Goal: Transaction & Acquisition: Book appointment/travel/reservation

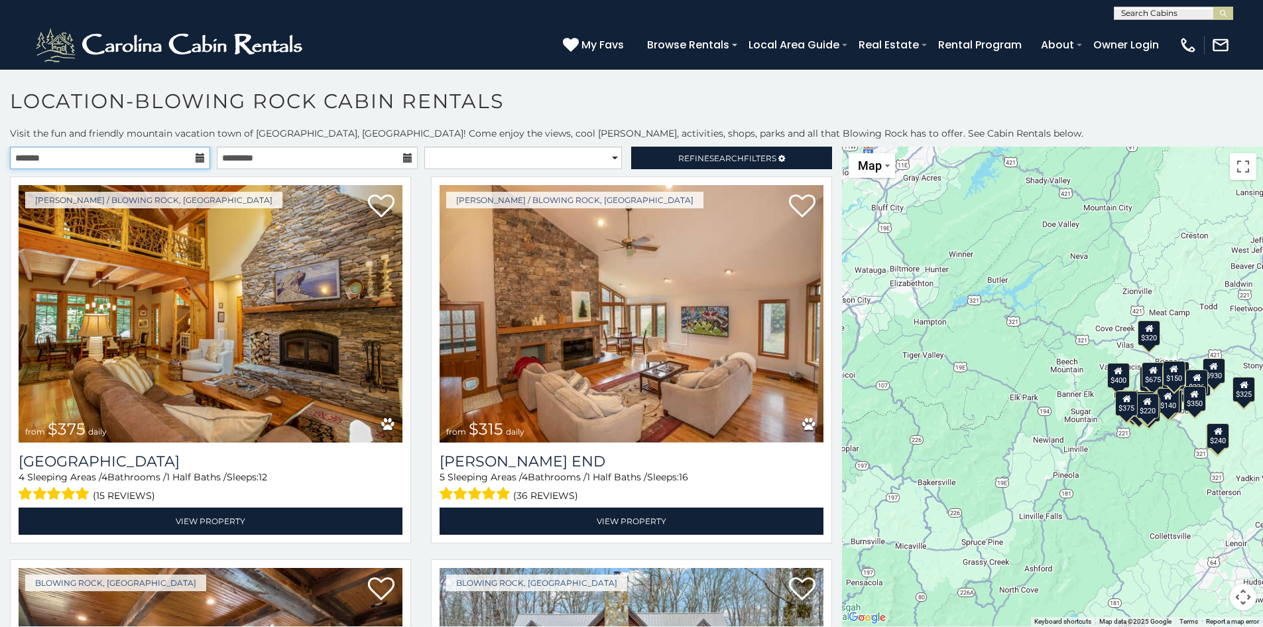
click at [52, 158] on input "text" at bounding box center [110, 158] width 200 height 23
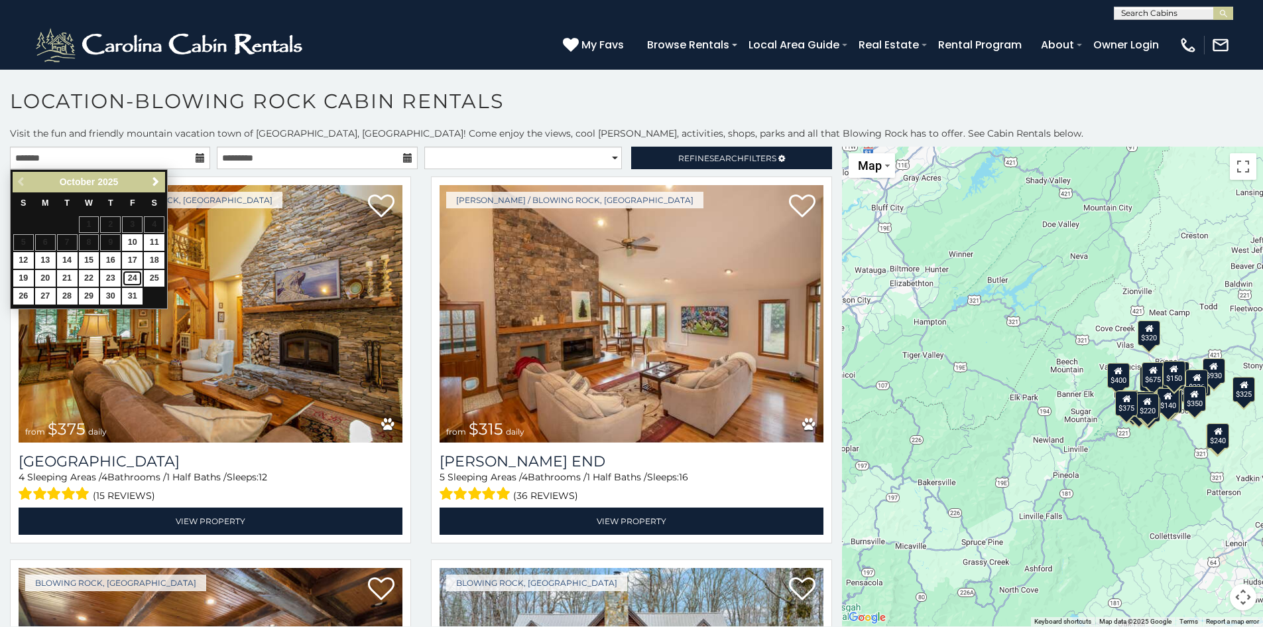
click at [127, 275] on link "24" at bounding box center [132, 278] width 21 height 17
type input "**********"
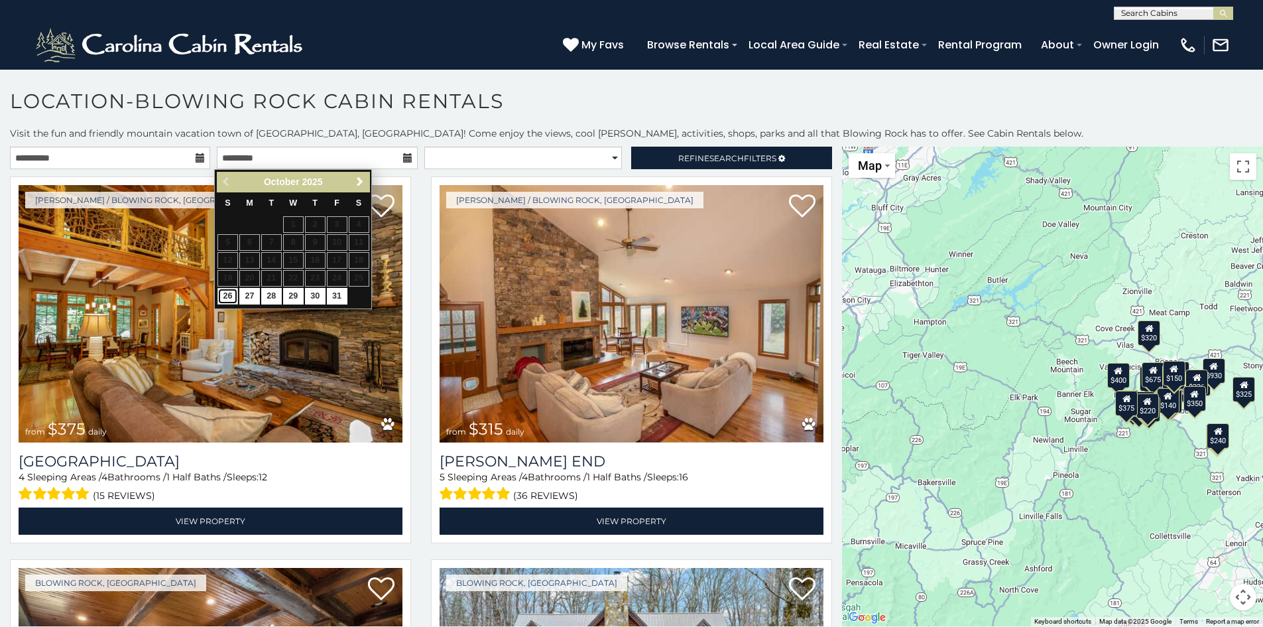
click at [223, 295] on link "26" at bounding box center [227, 296] width 21 height 17
type input "**********"
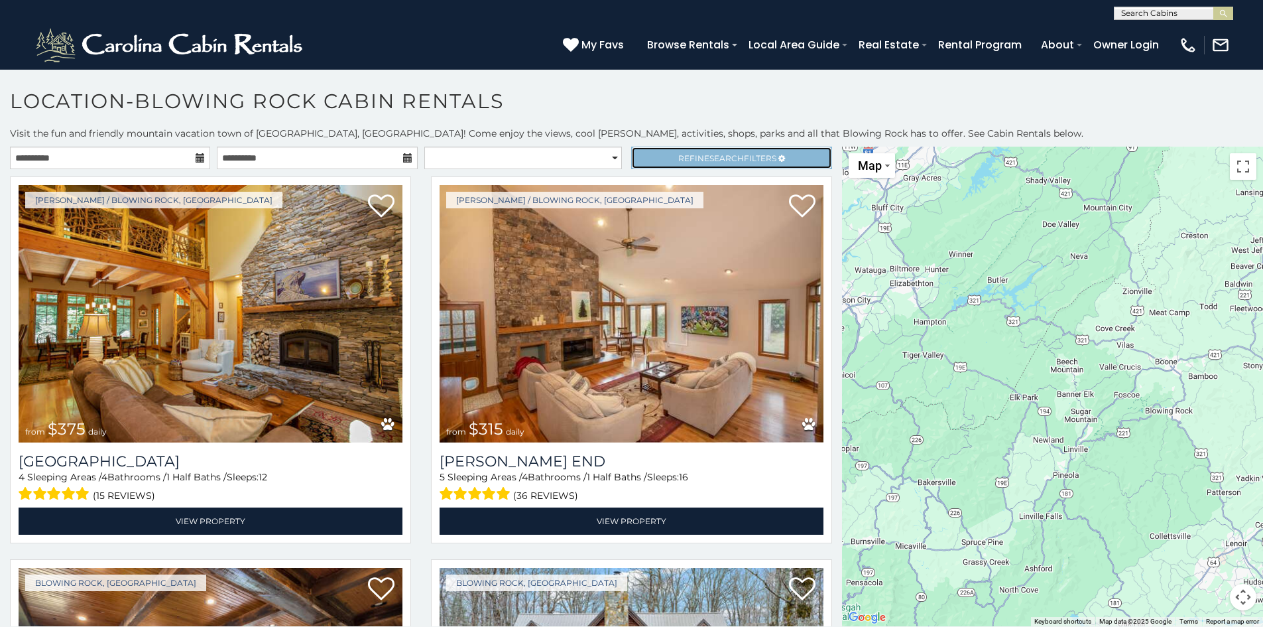
click at [666, 158] on link "Refine Search Filters" at bounding box center [731, 158] width 200 height 23
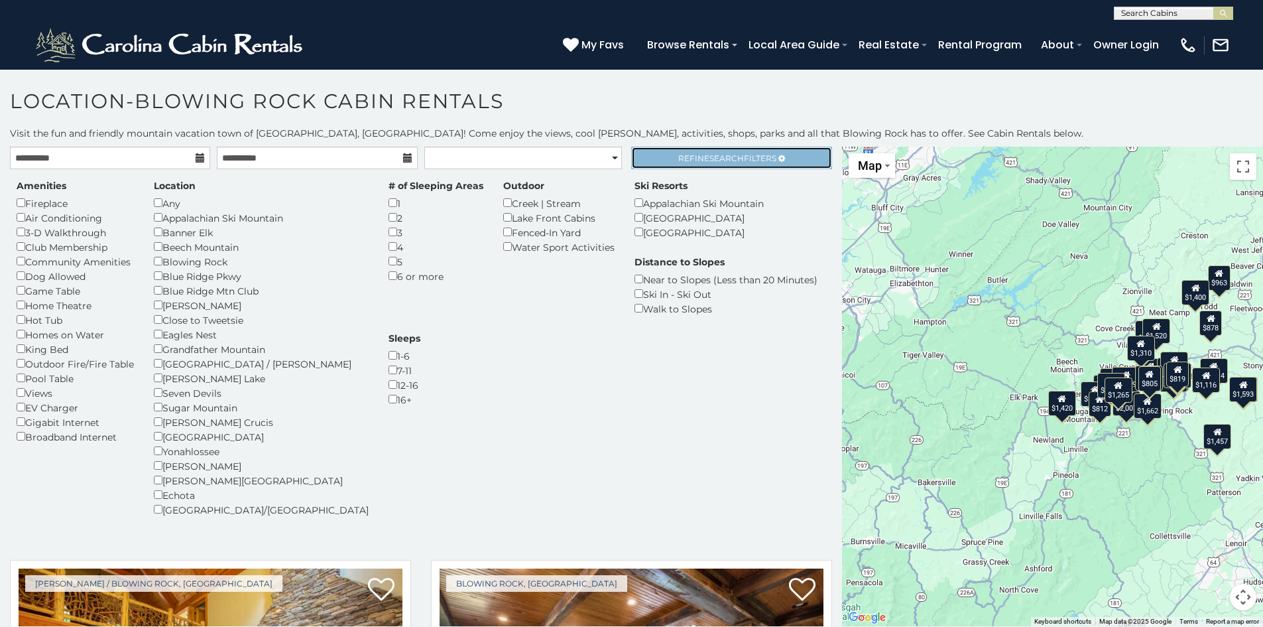
click at [687, 160] on span "Refine Search Filters" at bounding box center [727, 158] width 98 height 10
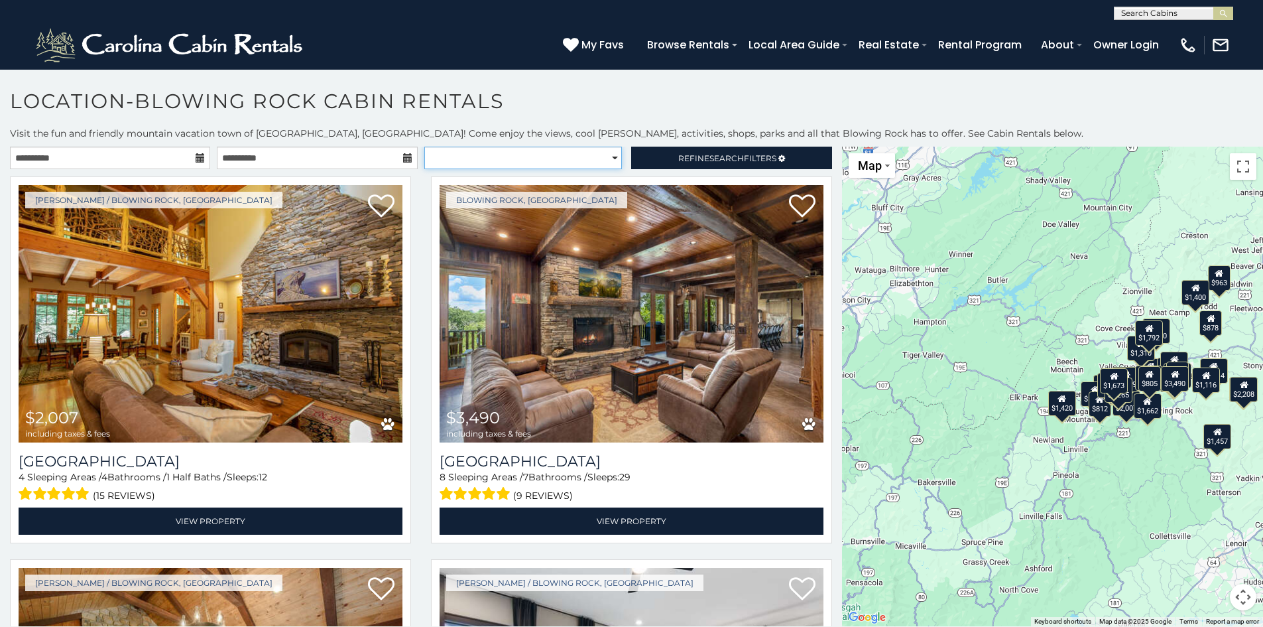
click at [509, 149] on select "**********" at bounding box center [523, 158] width 198 height 23
click at [519, 162] on select "**********" at bounding box center [523, 158] width 198 height 23
select select "*********"
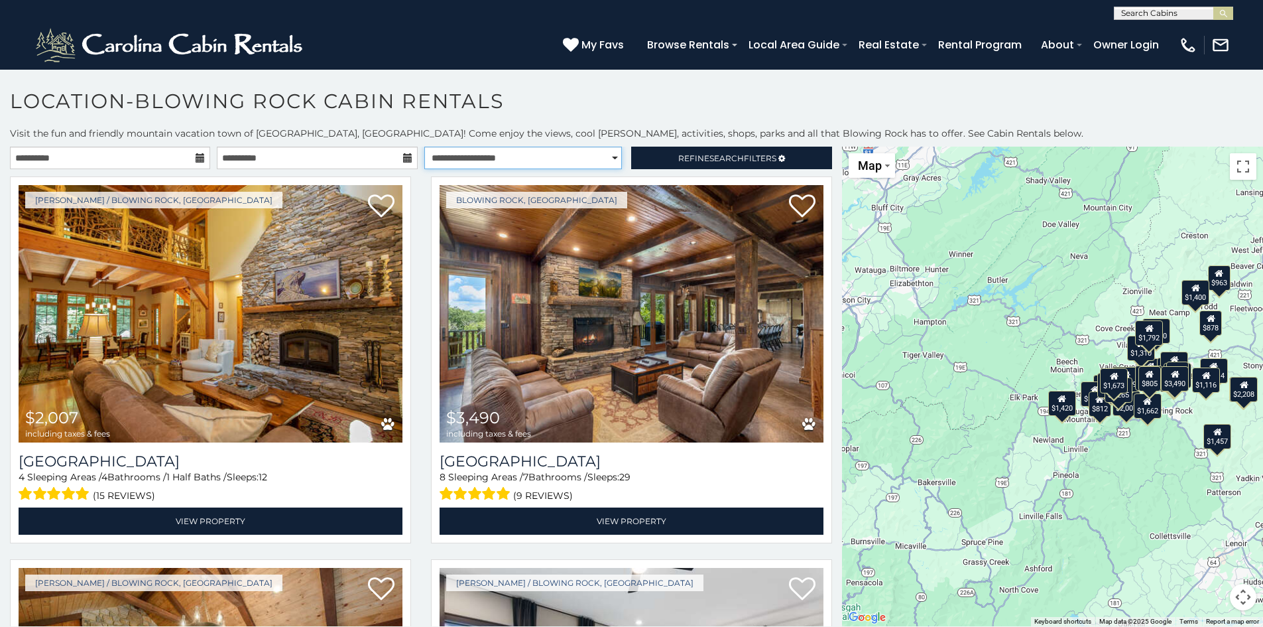
click at [424, 147] on select "**********" at bounding box center [523, 158] width 198 height 23
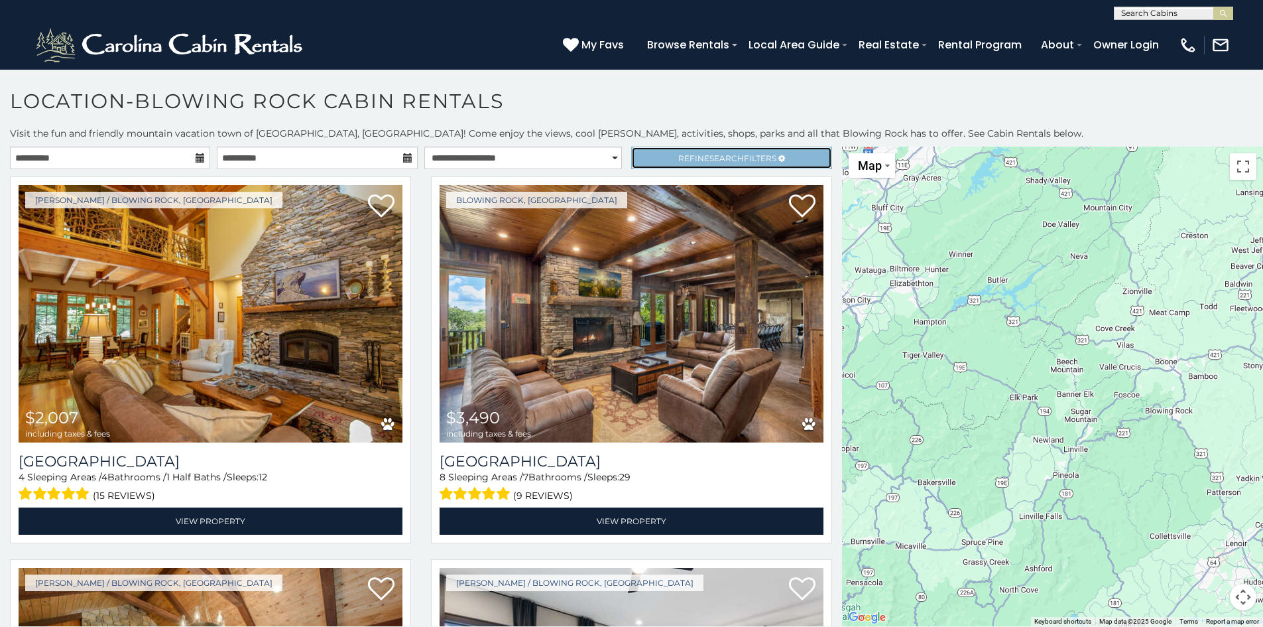
click at [678, 154] on span "Refine Search Filters" at bounding box center [727, 158] width 98 height 10
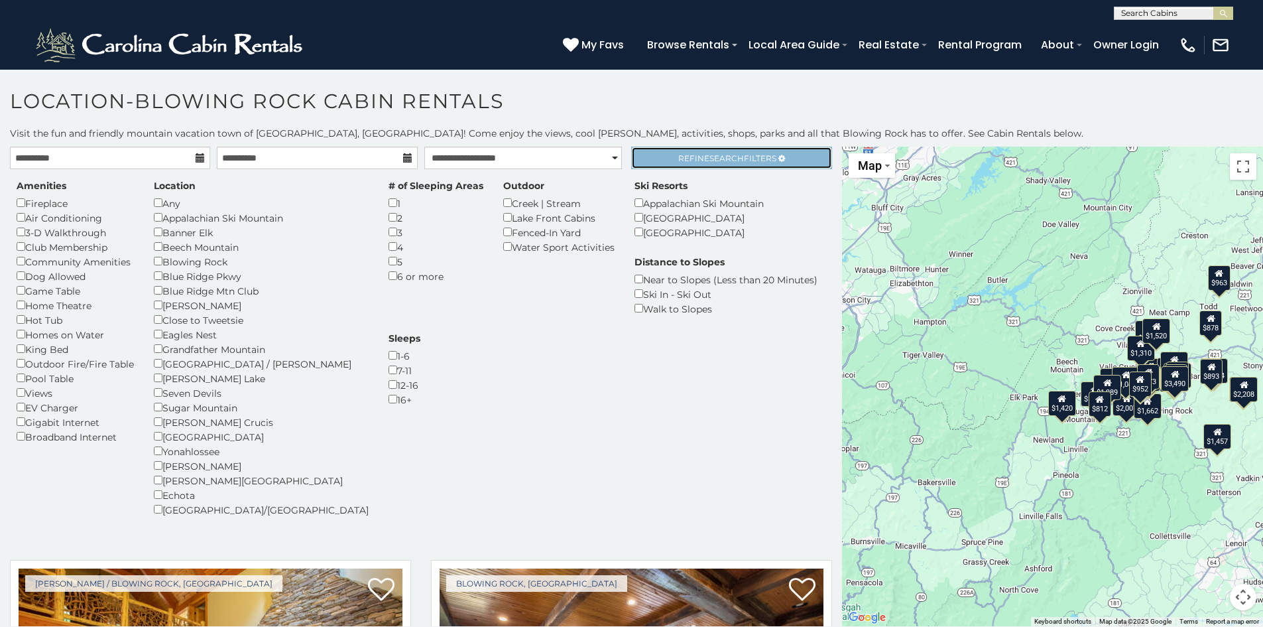
click at [654, 155] on link "Refine Search Filters" at bounding box center [731, 158] width 200 height 23
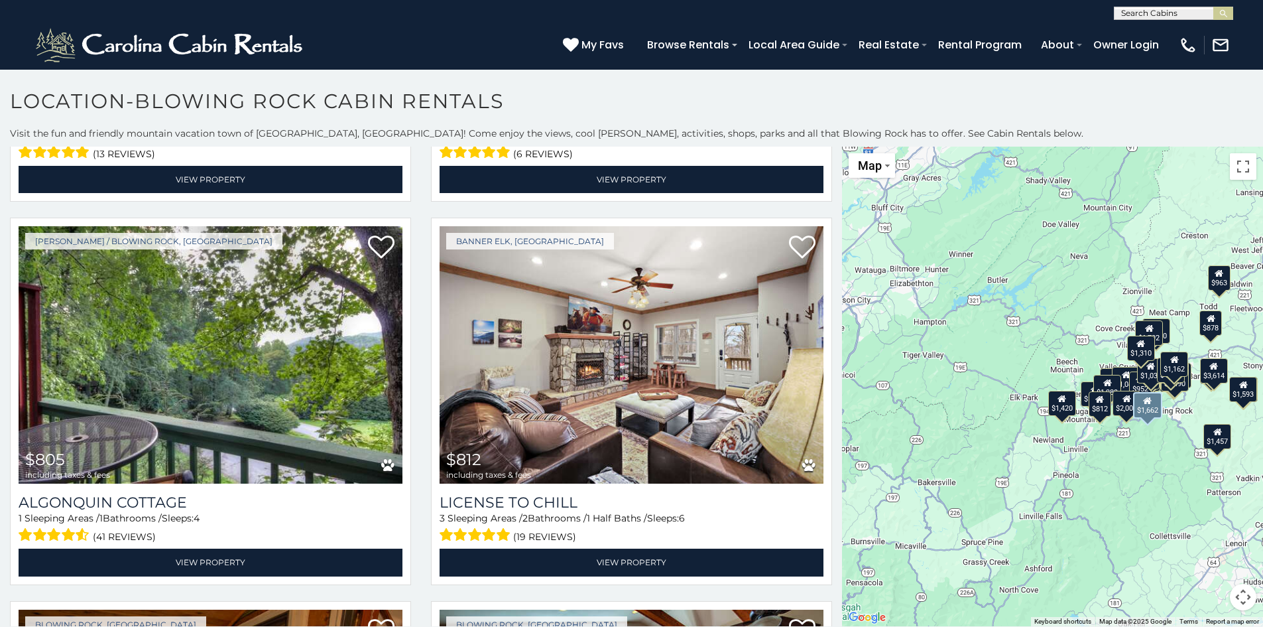
scroll to position [3780, 0]
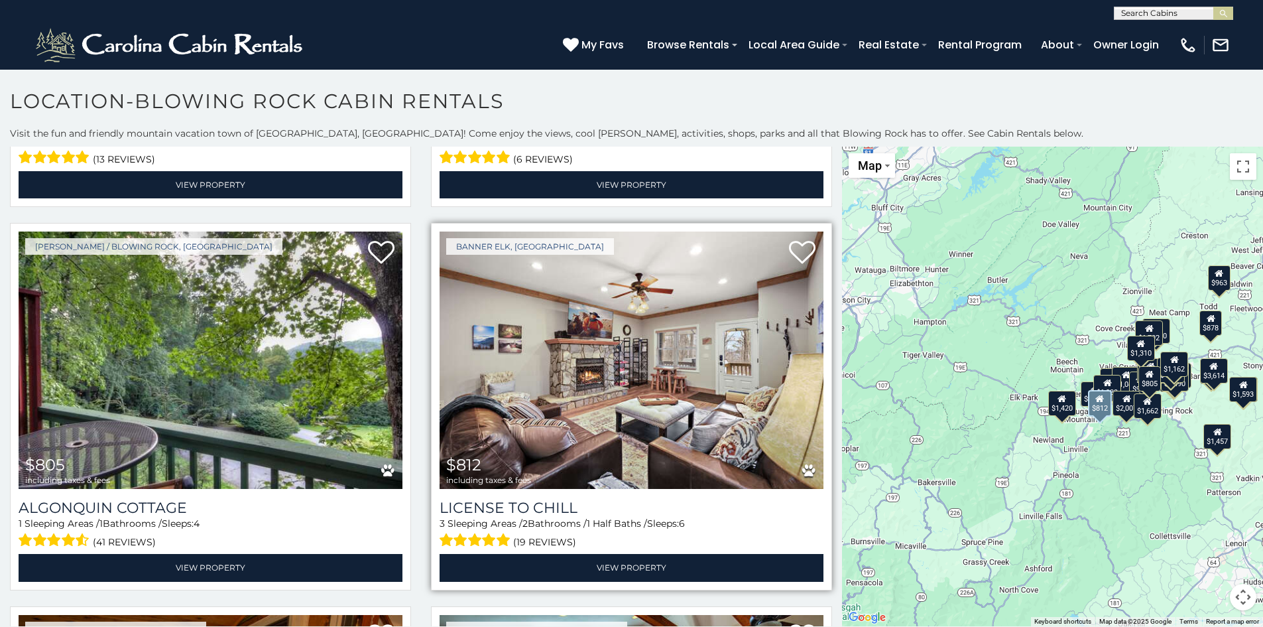
click at [577, 342] on img at bounding box center [632, 359] width 384 height 257
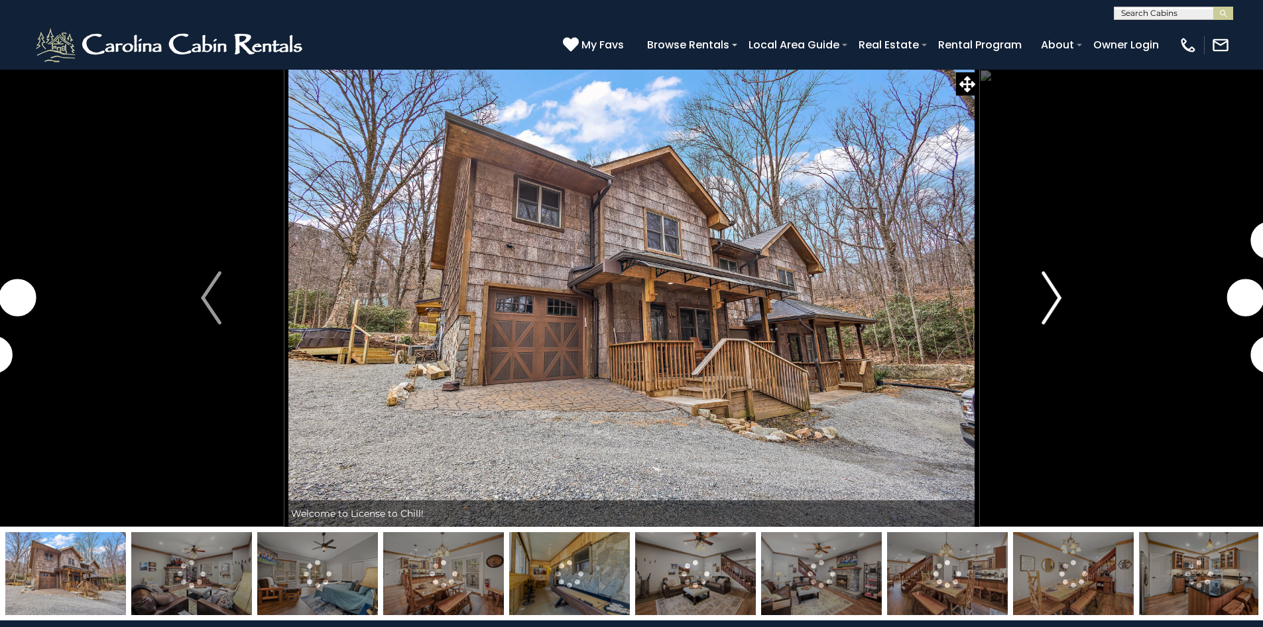
click at [1054, 284] on img "Next" at bounding box center [1052, 297] width 20 height 53
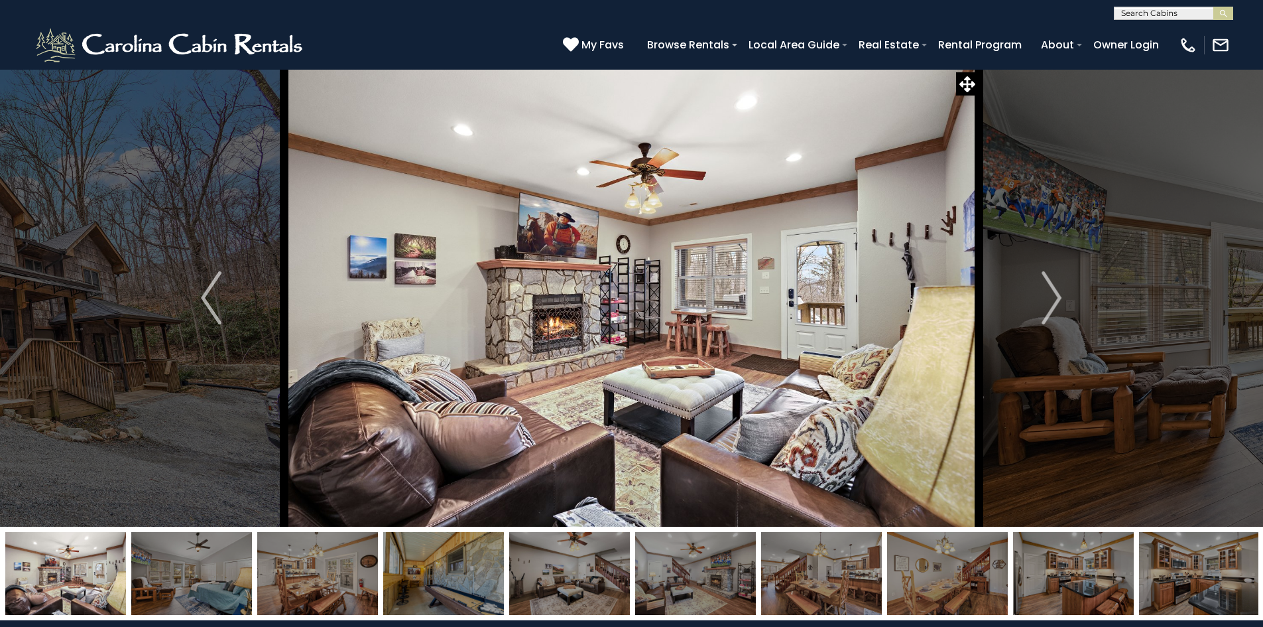
click at [586, 592] on img at bounding box center [569, 573] width 121 height 83
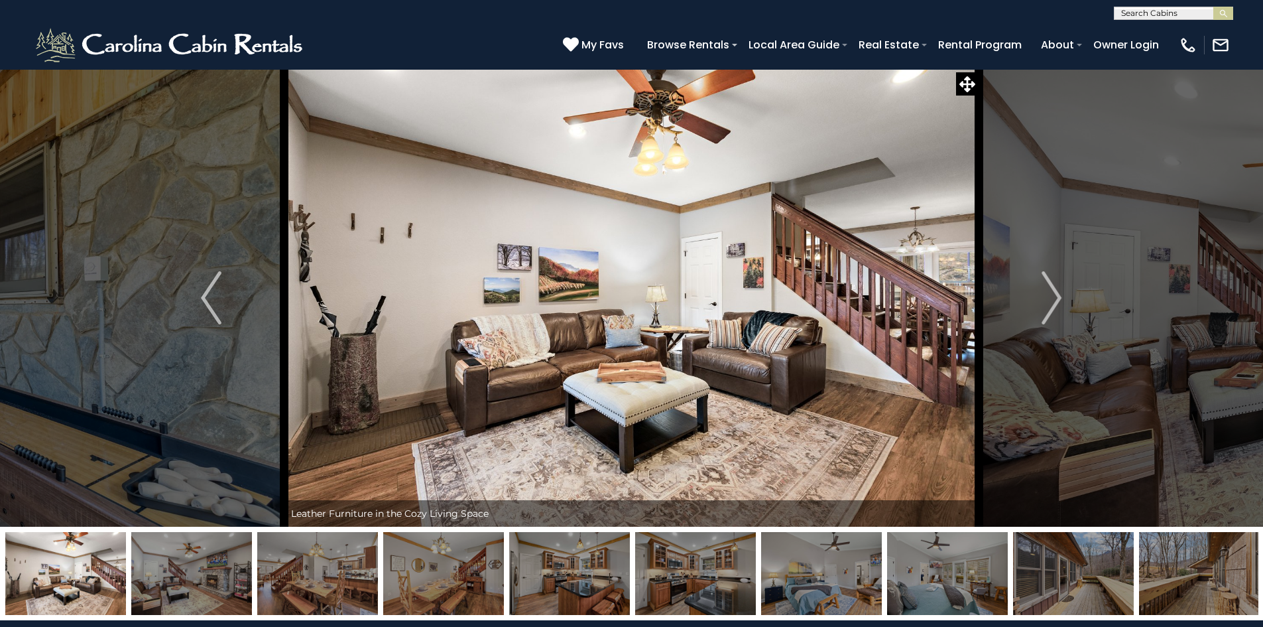
drag, startPoint x: 977, startPoint y: 574, endPoint x: 495, endPoint y: 645, distance: 486.6
click at [1055, 294] on img "Next" at bounding box center [1052, 297] width 20 height 53
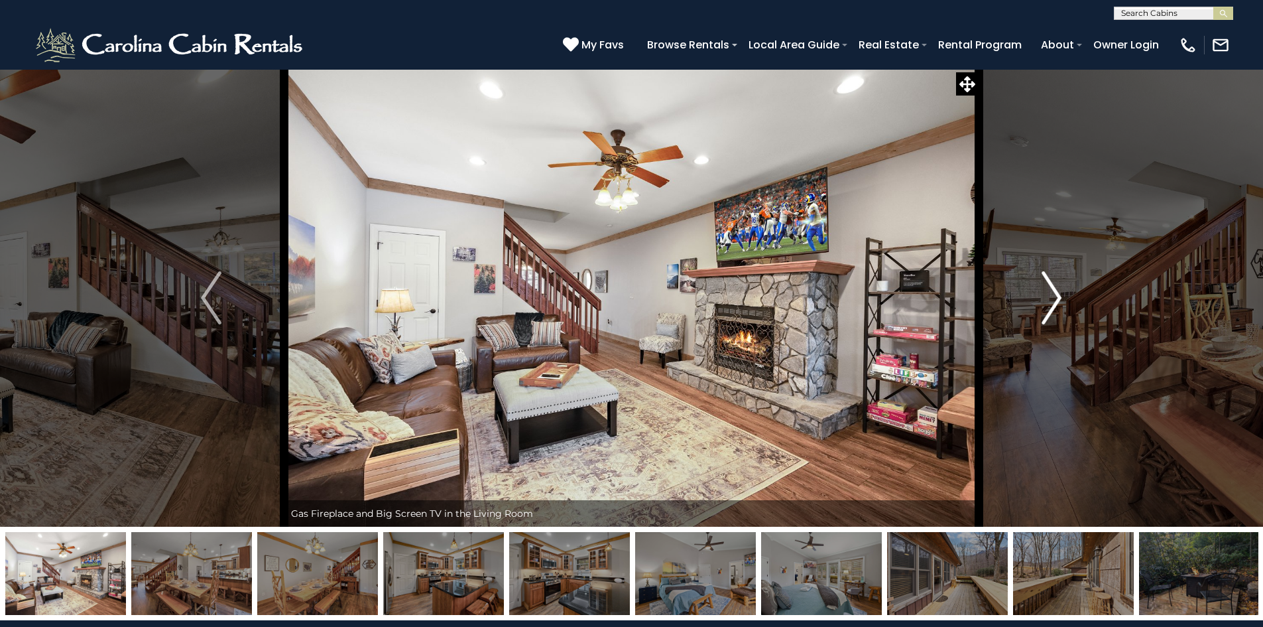
click at [1055, 294] on img "Next" at bounding box center [1052, 297] width 20 height 53
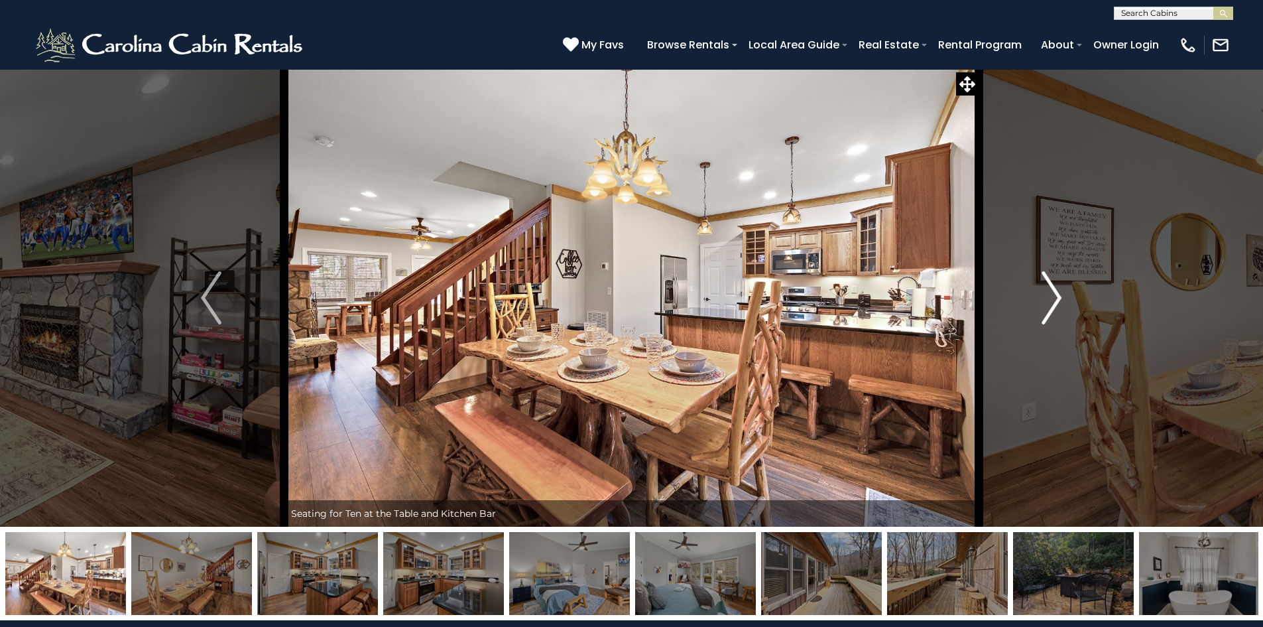
click at [1055, 294] on img "Next" at bounding box center [1052, 297] width 20 height 53
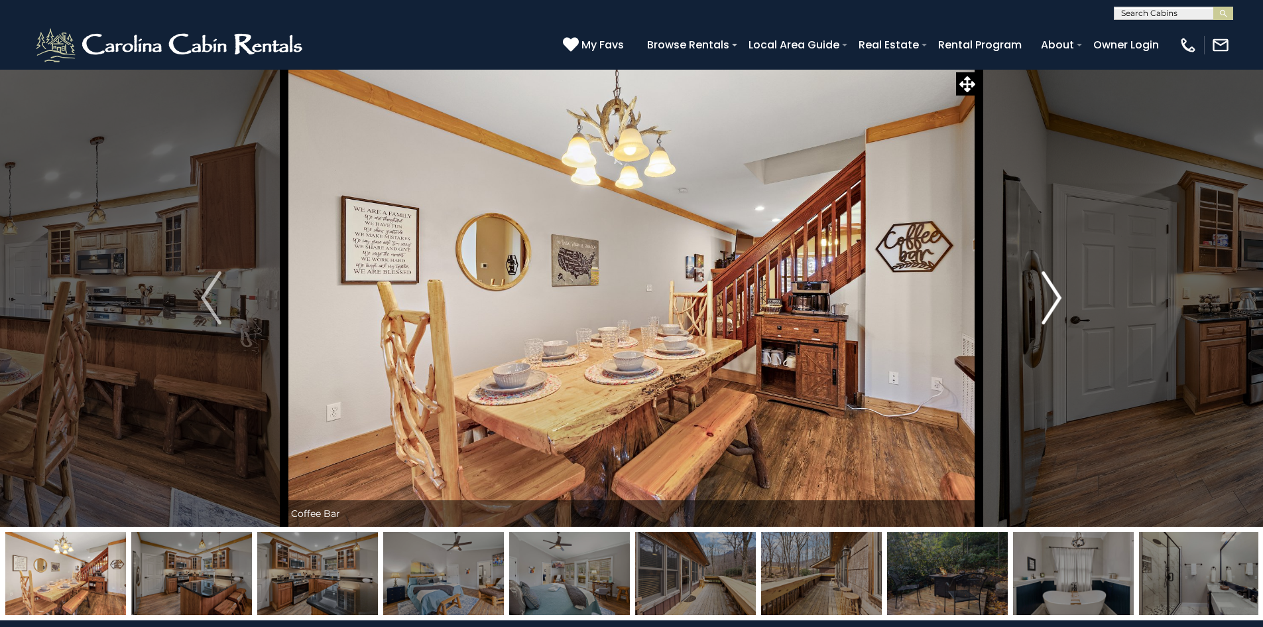
click at [1055, 294] on img "Next" at bounding box center [1052, 297] width 20 height 53
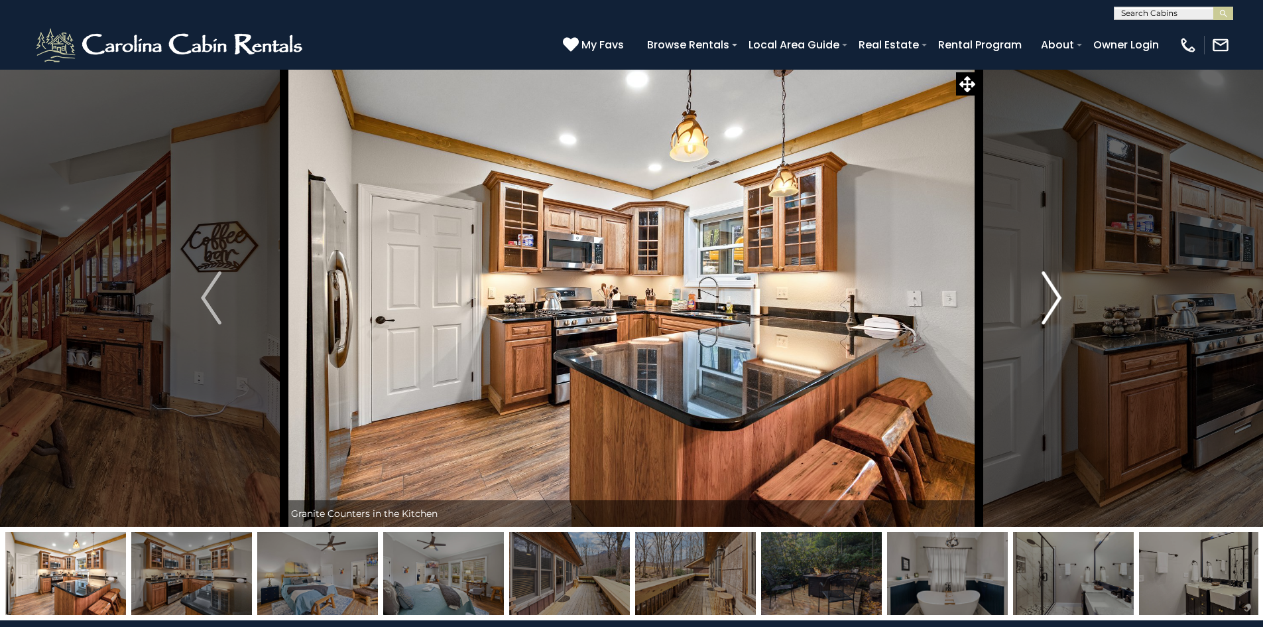
click at [1055, 294] on img "Next" at bounding box center [1052, 297] width 20 height 53
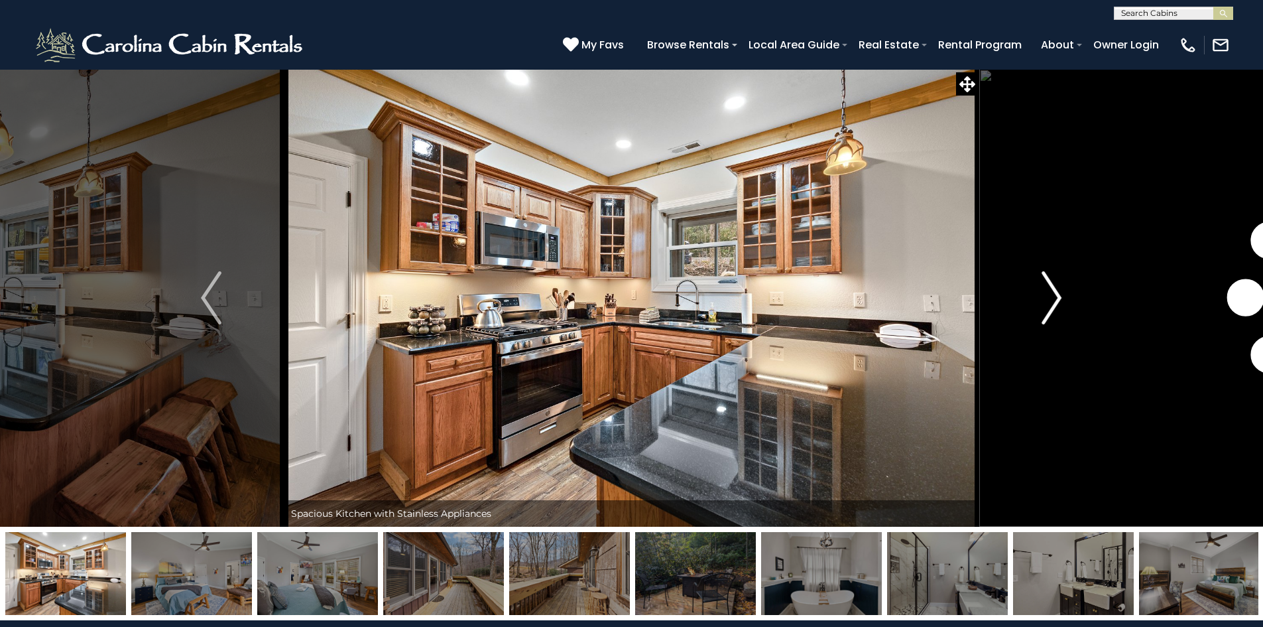
click at [1055, 294] on img "Next" at bounding box center [1052, 297] width 20 height 53
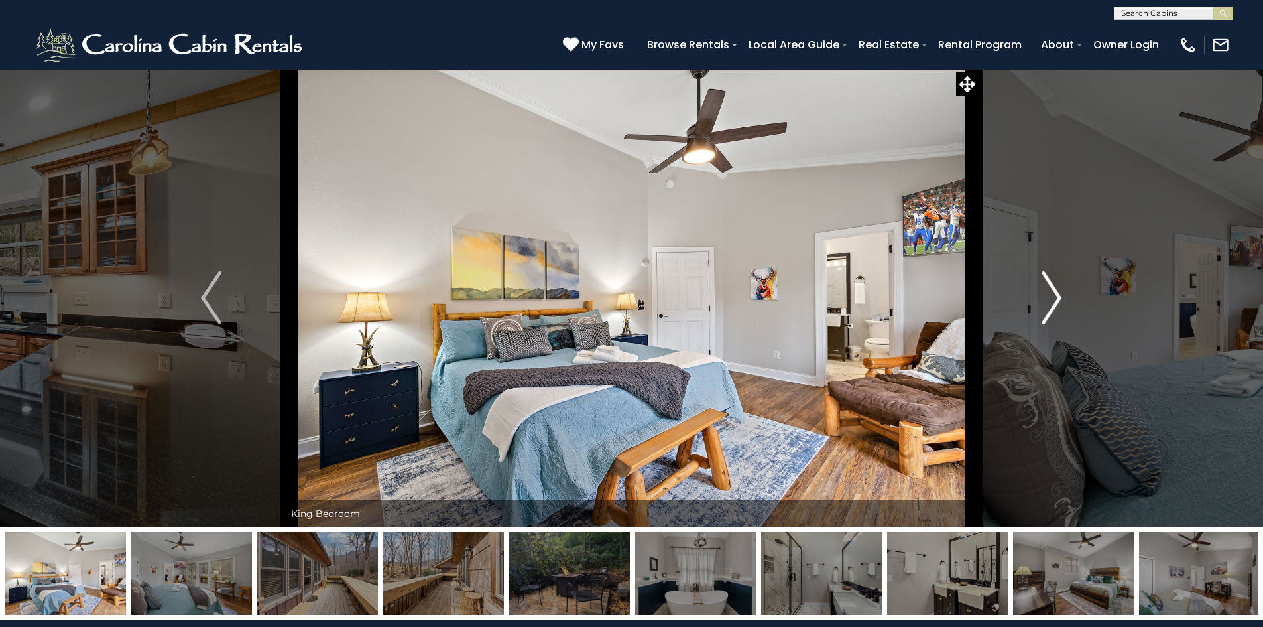
click at [1055, 294] on img "Next" at bounding box center [1052, 297] width 20 height 53
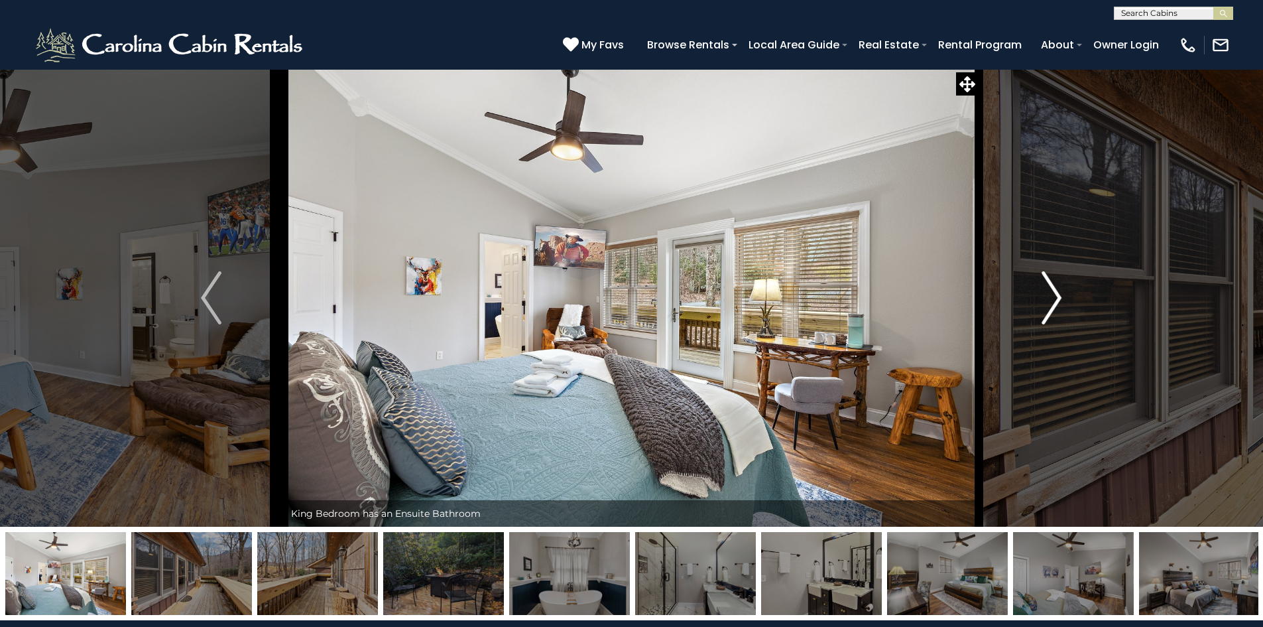
click at [1055, 294] on img "Next" at bounding box center [1052, 297] width 20 height 53
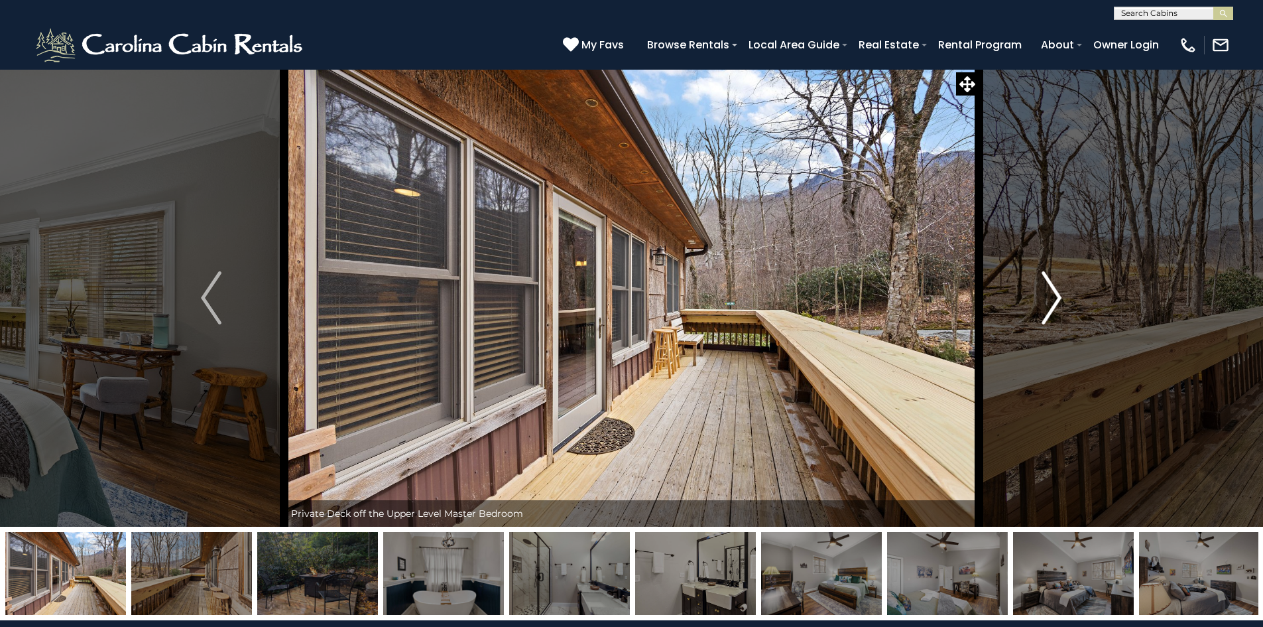
click at [1055, 294] on img "Next" at bounding box center [1052, 297] width 20 height 53
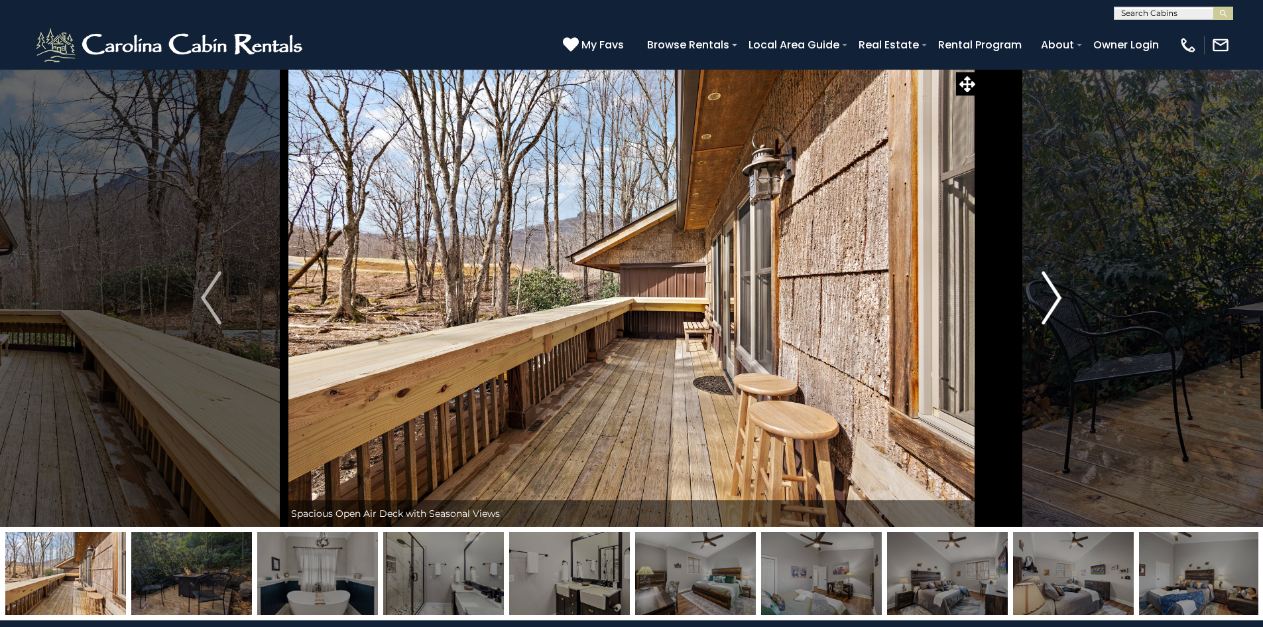
click at [1055, 294] on img "Next" at bounding box center [1052, 297] width 20 height 53
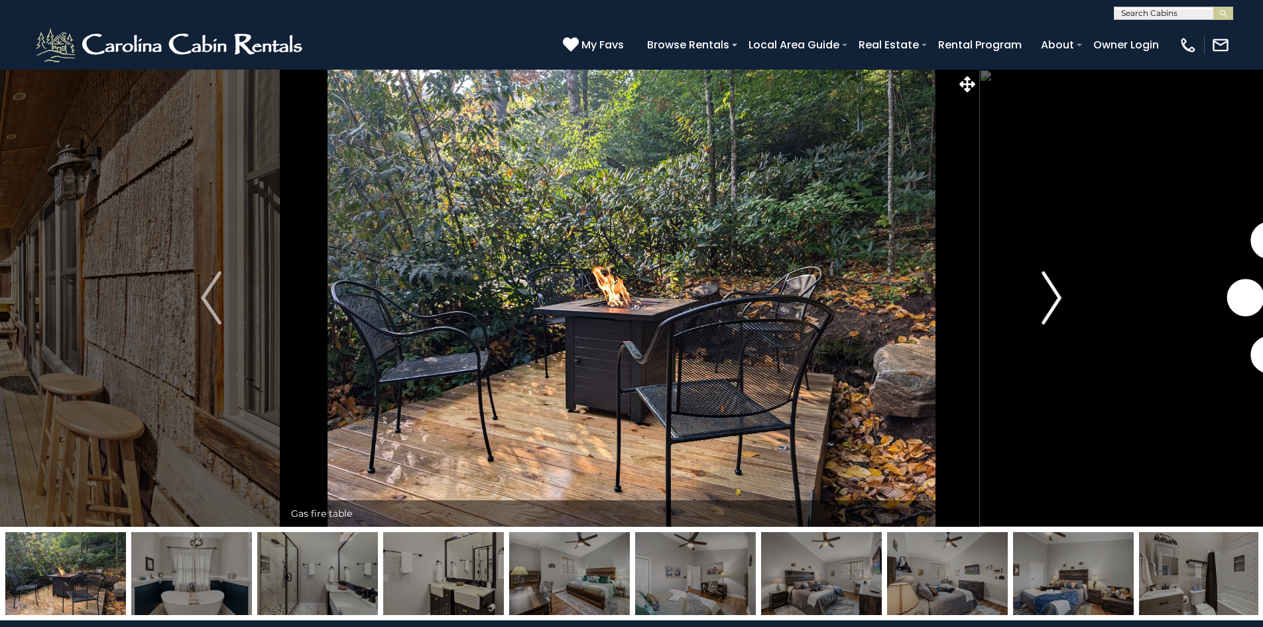
click at [1055, 294] on img "Next" at bounding box center [1052, 297] width 20 height 53
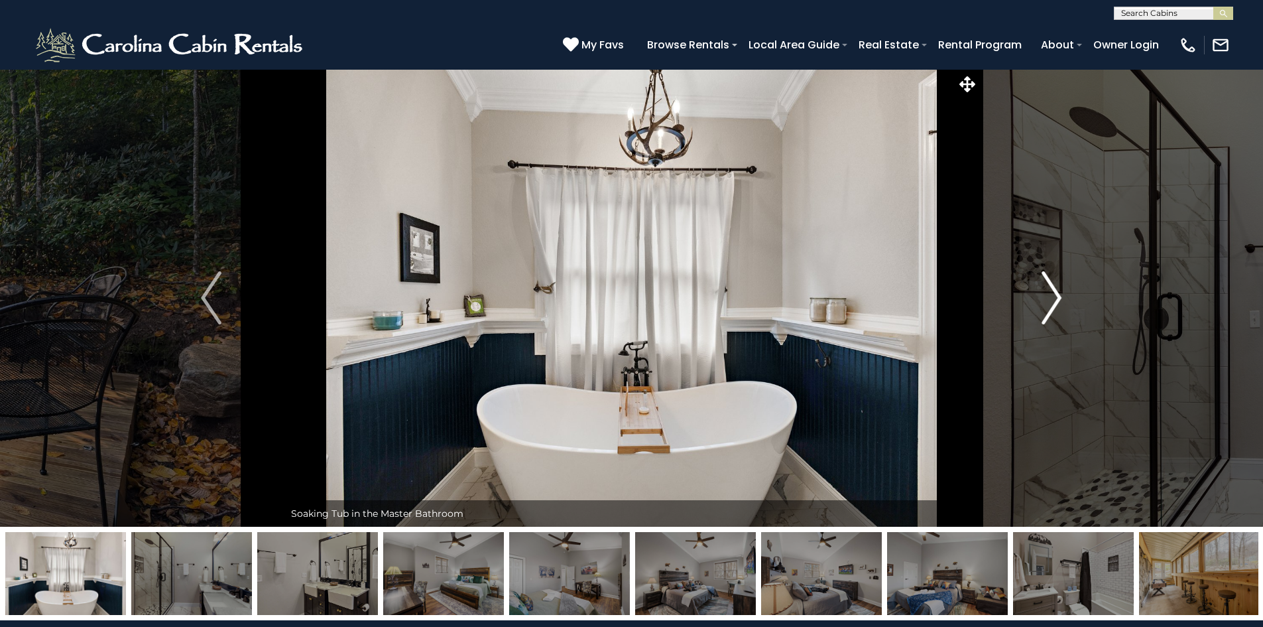
click at [1055, 294] on img "Next" at bounding box center [1052, 297] width 20 height 53
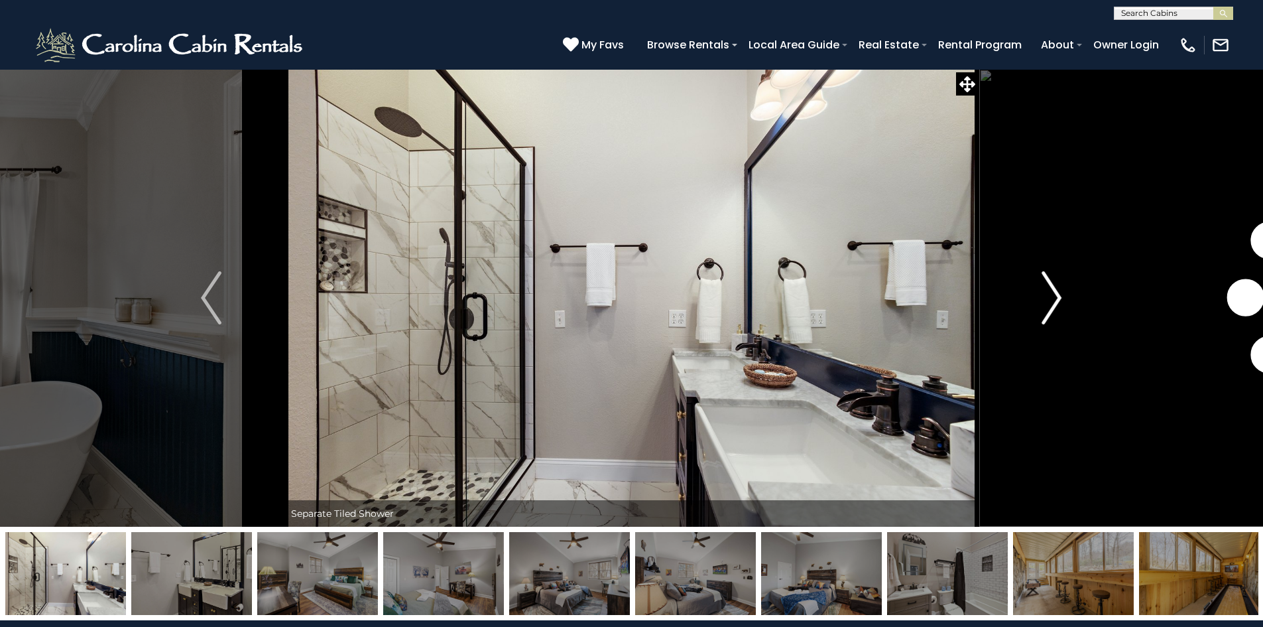
click at [1055, 294] on img "Next" at bounding box center [1052, 297] width 20 height 53
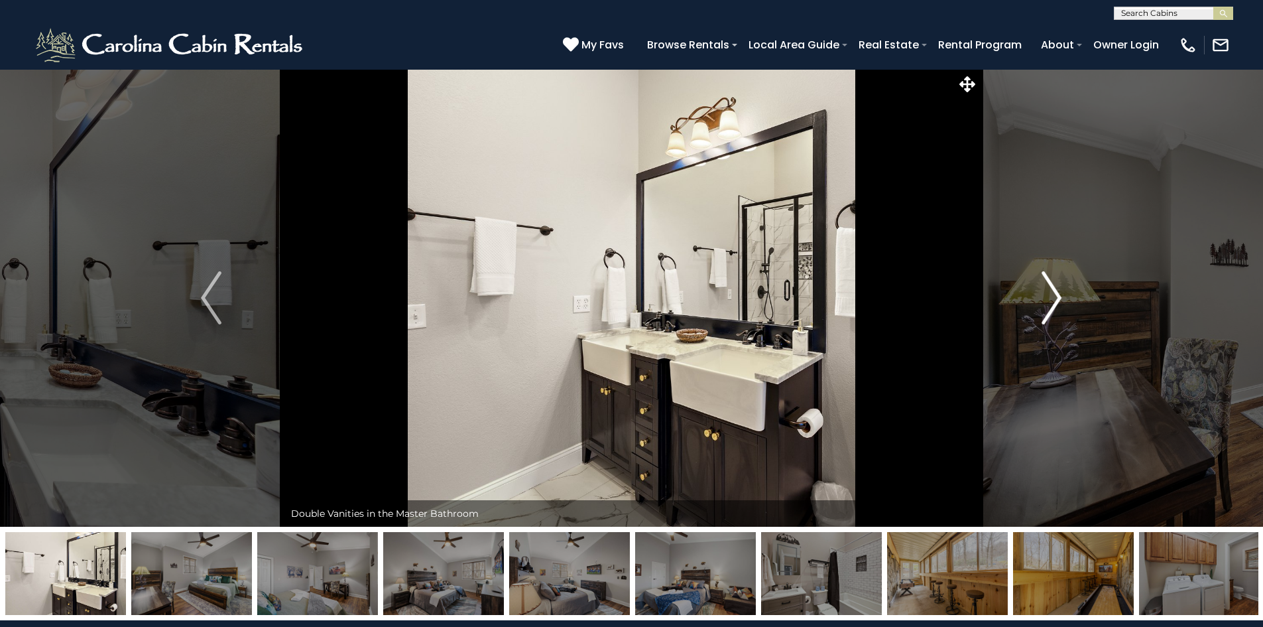
click at [1055, 294] on img "Next" at bounding box center [1052, 297] width 20 height 53
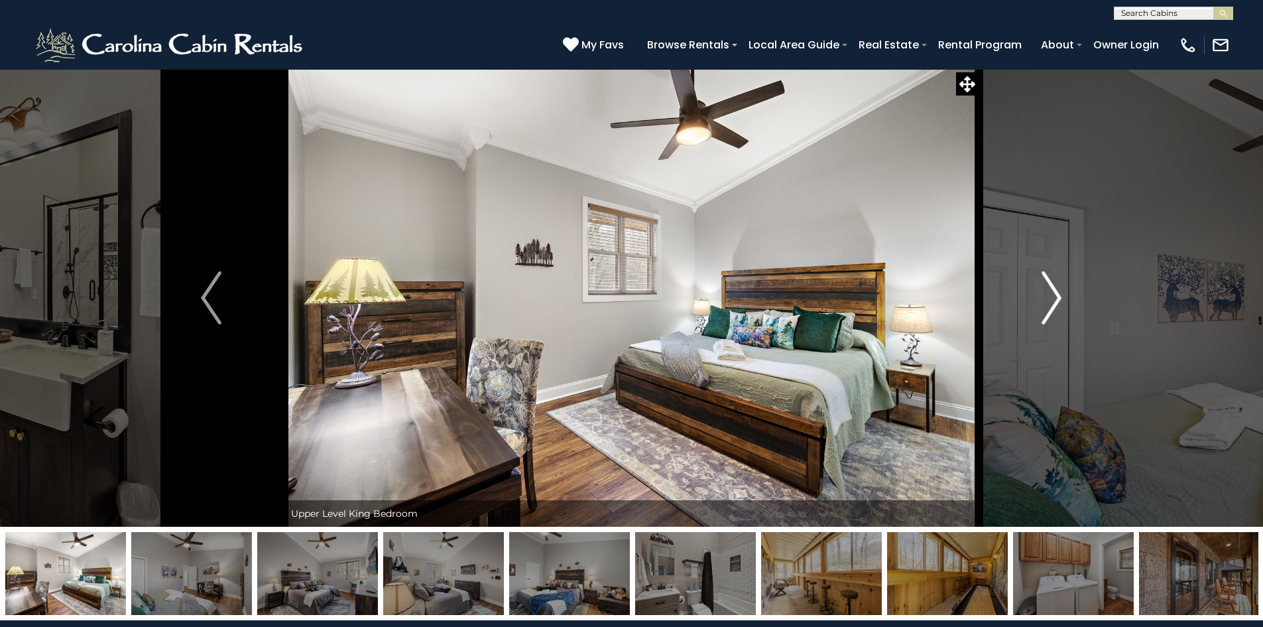
click at [1055, 294] on img "Next" at bounding box center [1052, 297] width 20 height 53
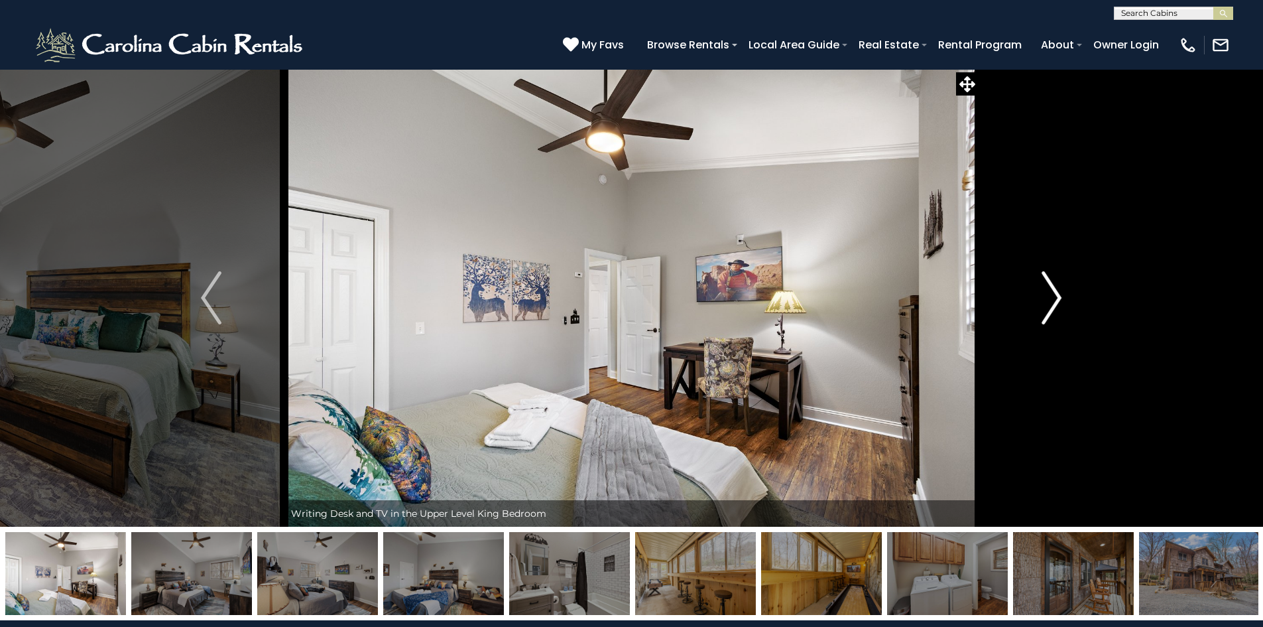
click at [1055, 294] on img "Next" at bounding box center [1052, 297] width 20 height 53
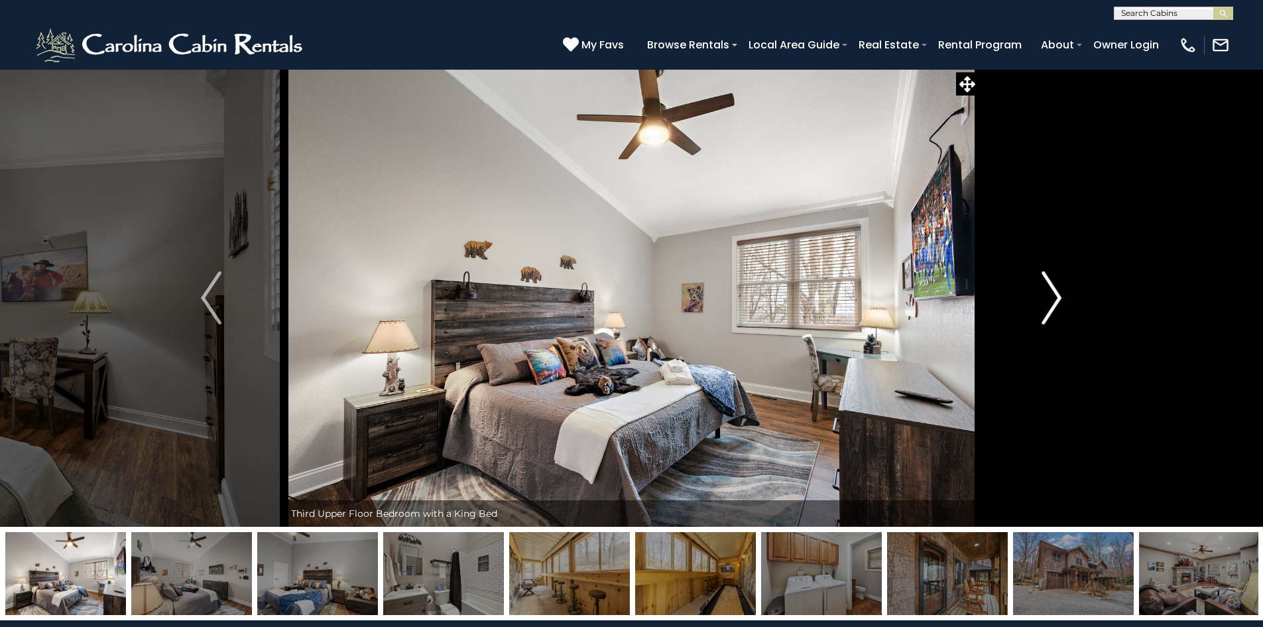
click at [1055, 294] on img "Next" at bounding box center [1052, 297] width 20 height 53
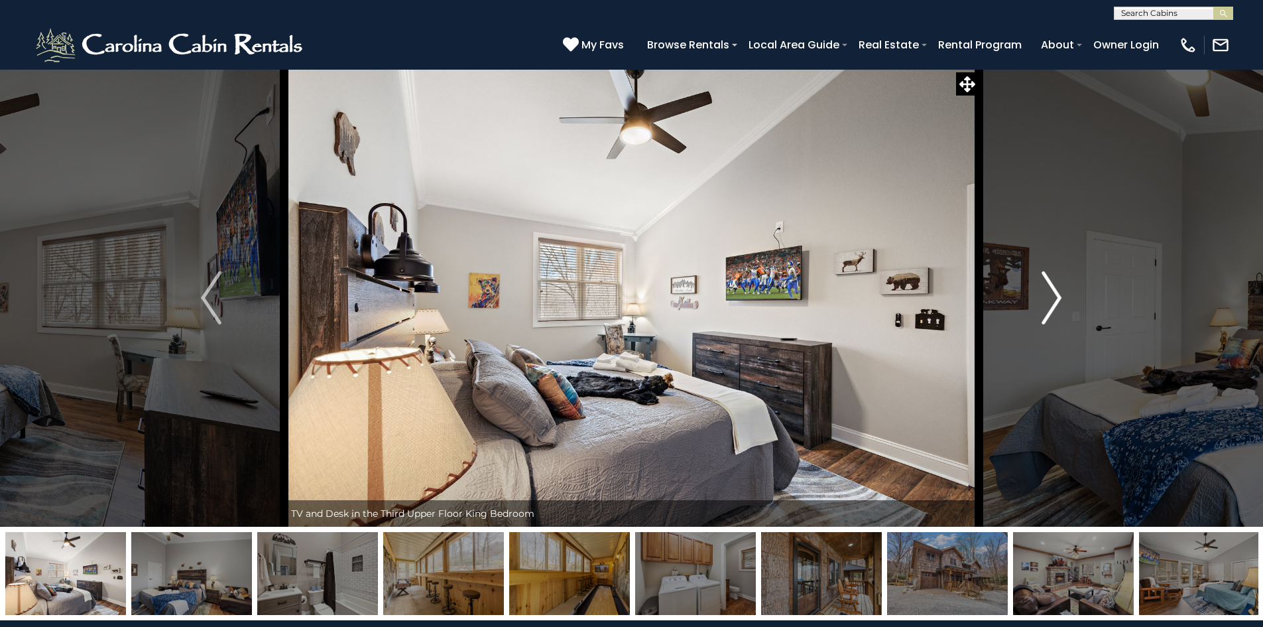
click at [1055, 294] on img "Next" at bounding box center [1052, 297] width 20 height 53
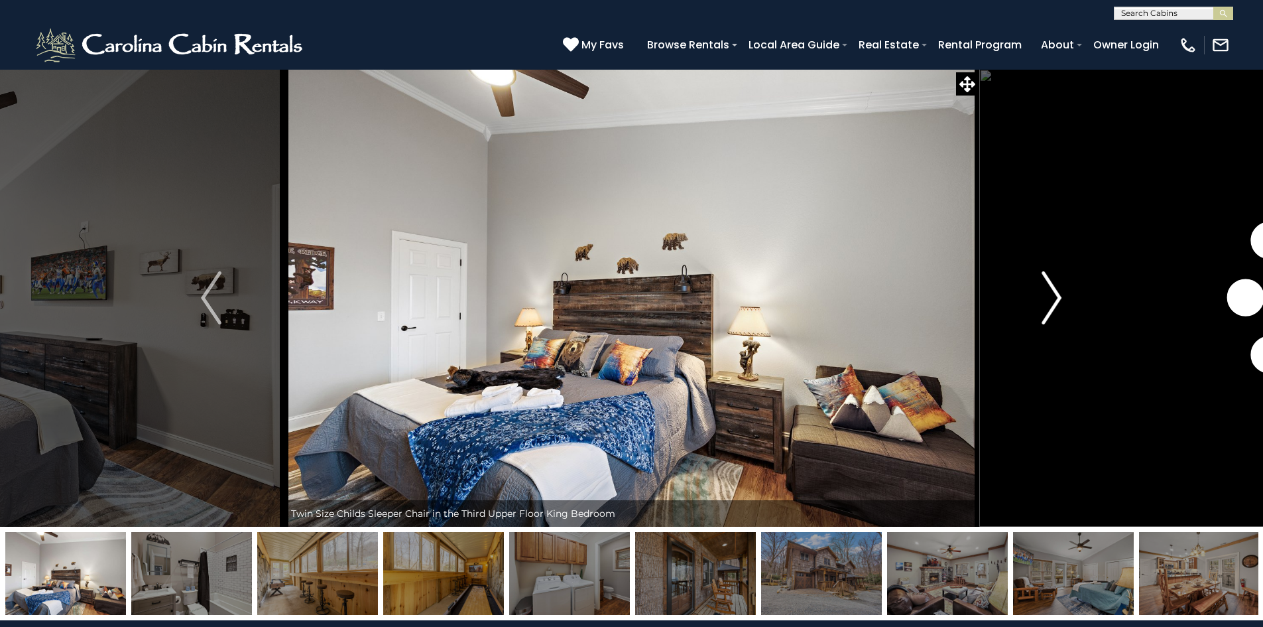
click at [1055, 294] on img "Next" at bounding box center [1052, 297] width 20 height 53
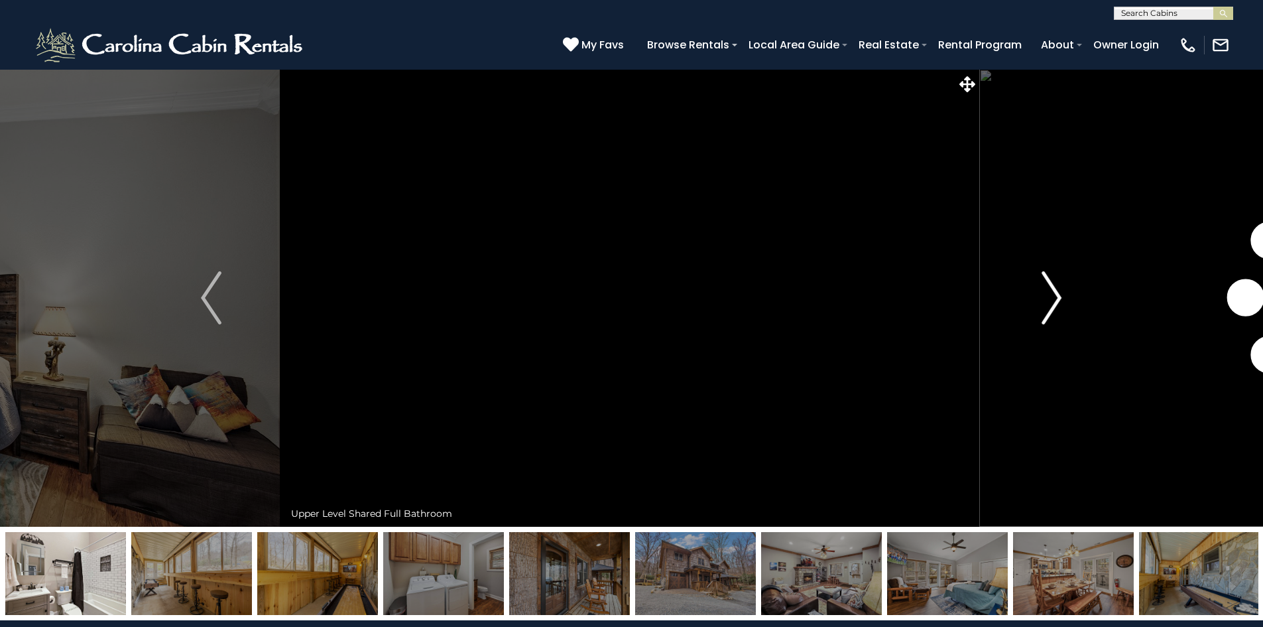
click at [1055, 294] on img "Next" at bounding box center [1052, 297] width 20 height 53
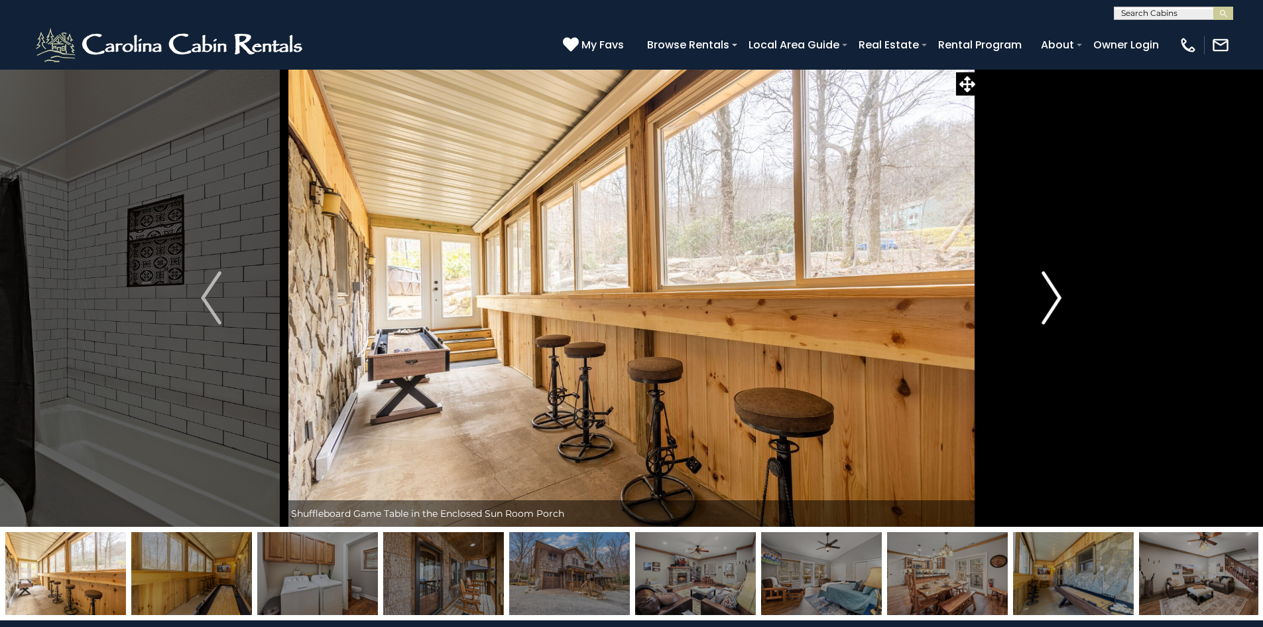
click at [1055, 294] on img "Next" at bounding box center [1052, 297] width 20 height 53
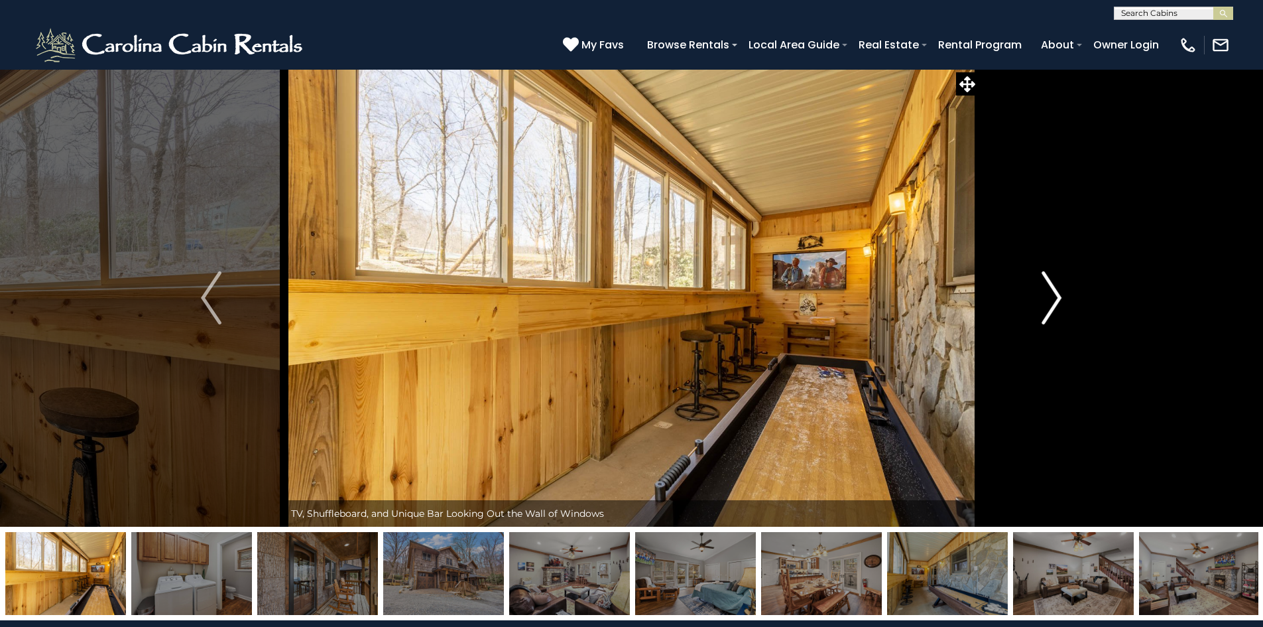
click at [1055, 294] on img "Next" at bounding box center [1052, 297] width 20 height 53
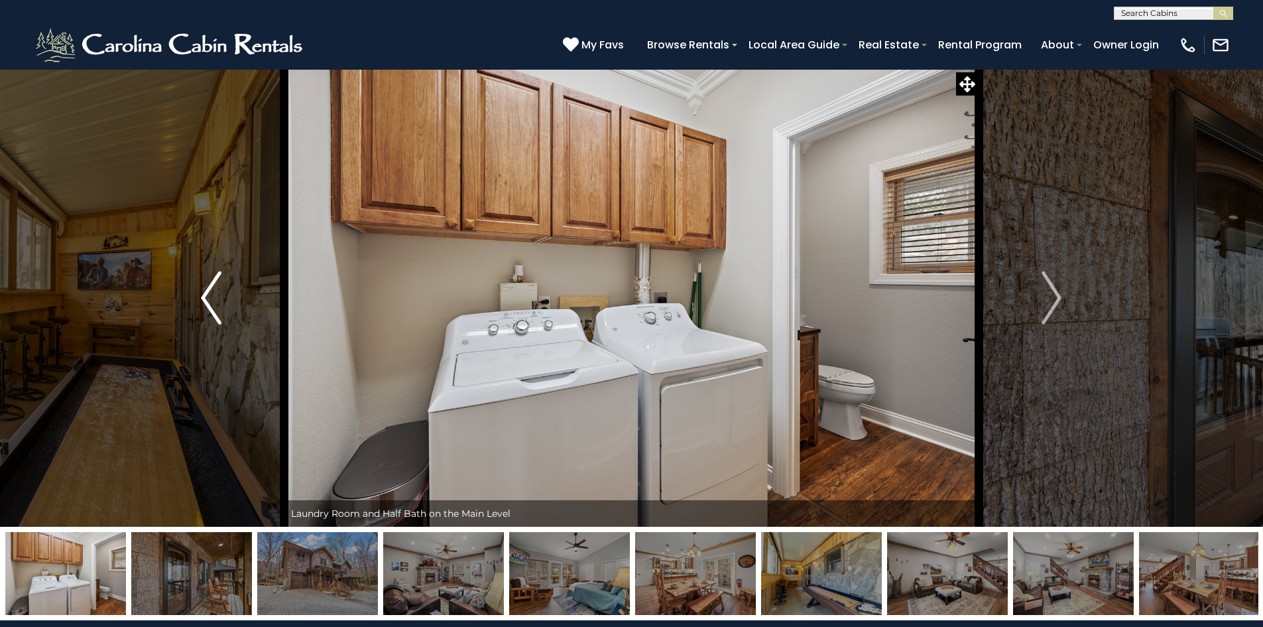
click at [222, 306] on button "Previous" at bounding box center [211, 298] width 146 height 458
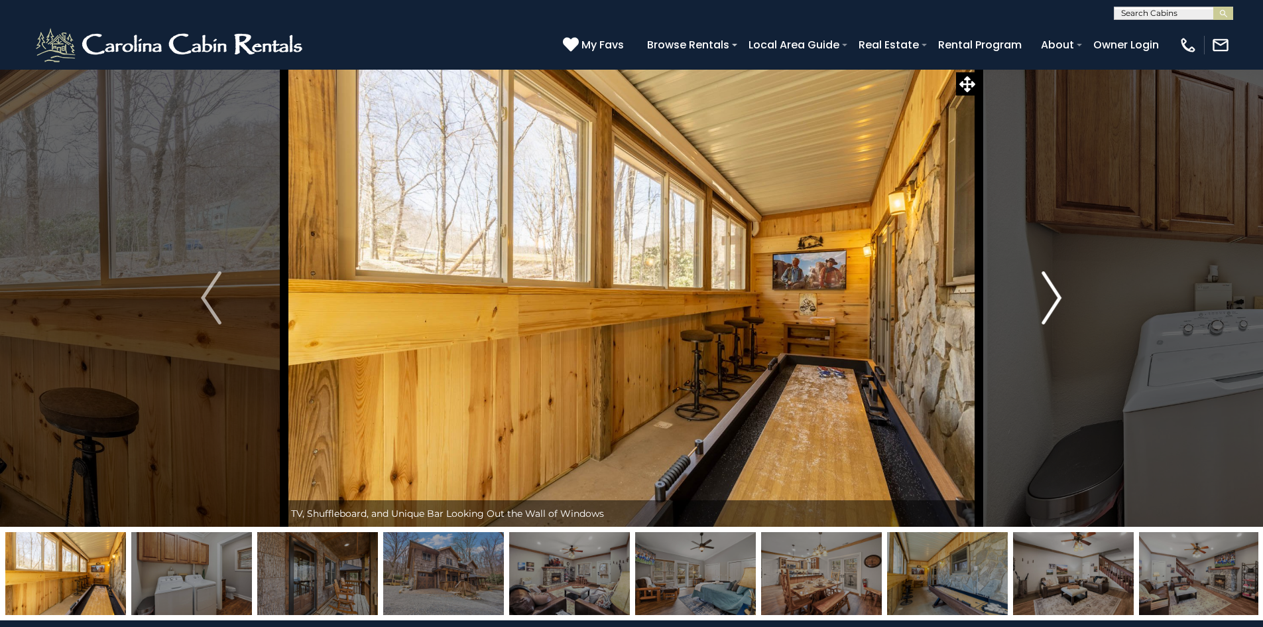
click at [1051, 289] on img "Next" at bounding box center [1052, 297] width 20 height 53
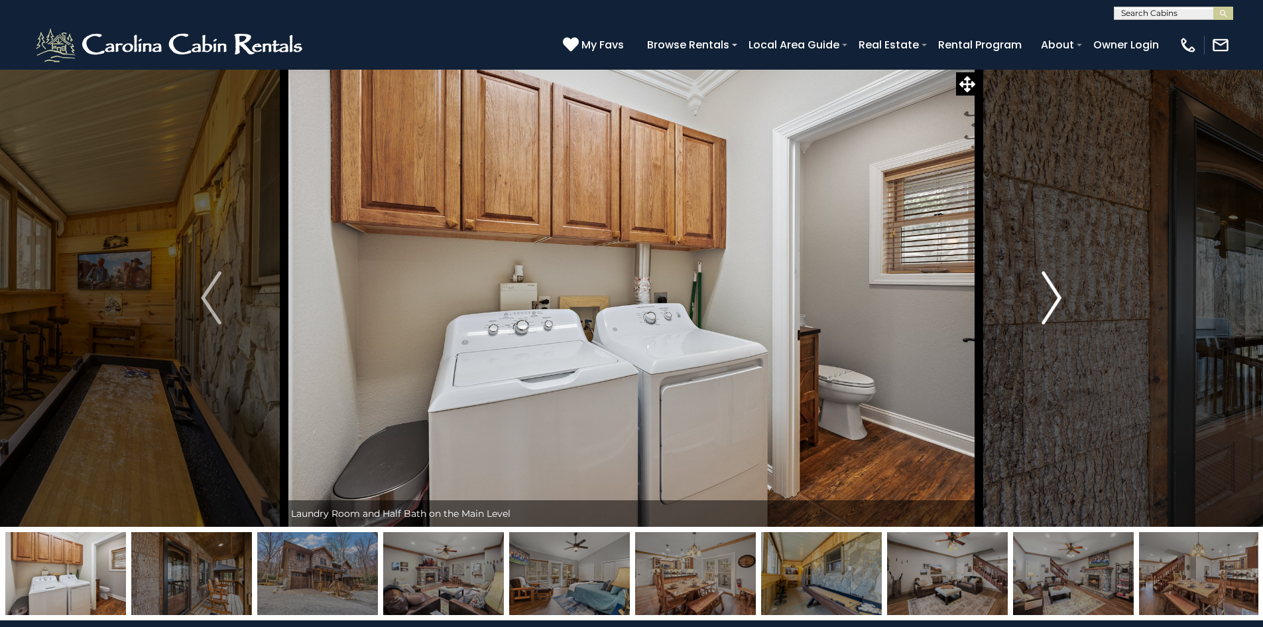
click at [1051, 289] on img "Next" at bounding box center [1052, 297] width 20 height 53
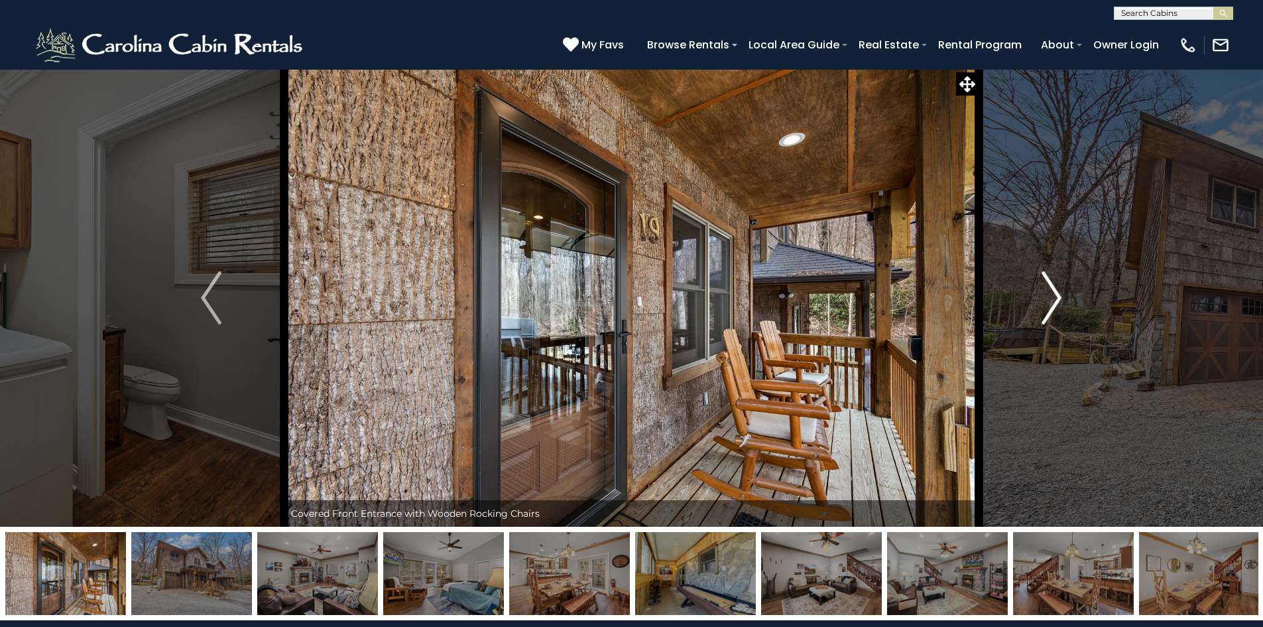
click at [1051, 289] on img "Next" at bounding box center [1052, 297] width 20 height 53
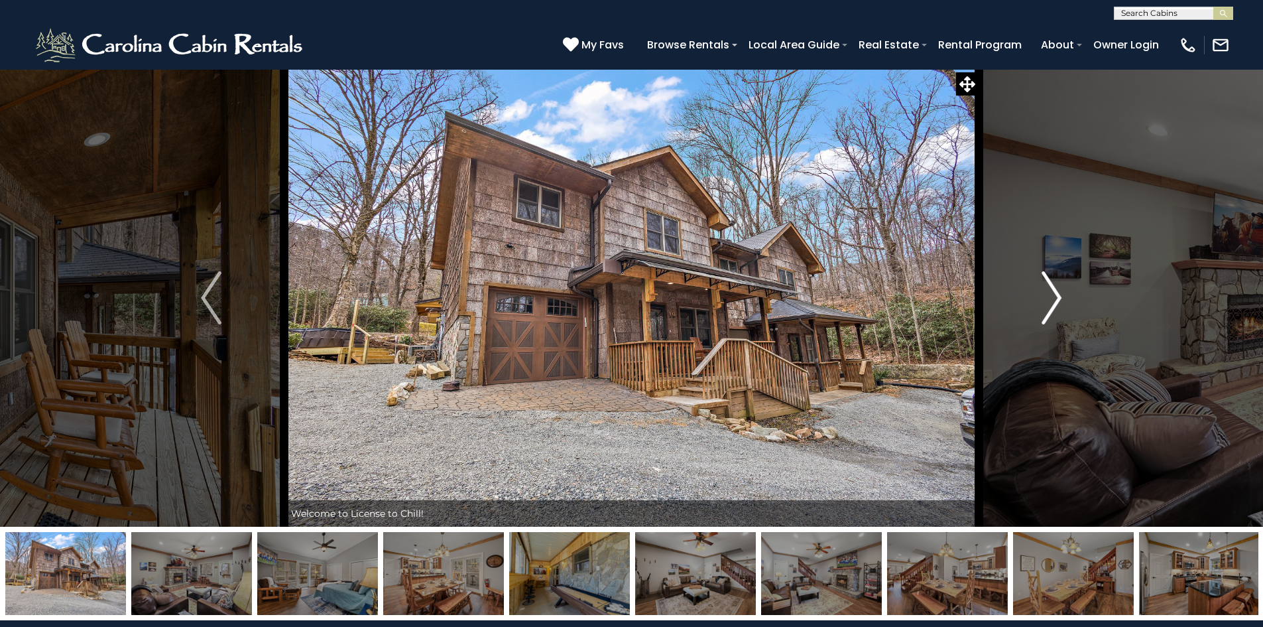
click at [1051, 289] on img "Next" at bounding box center [1052, 297] width 20 height 53
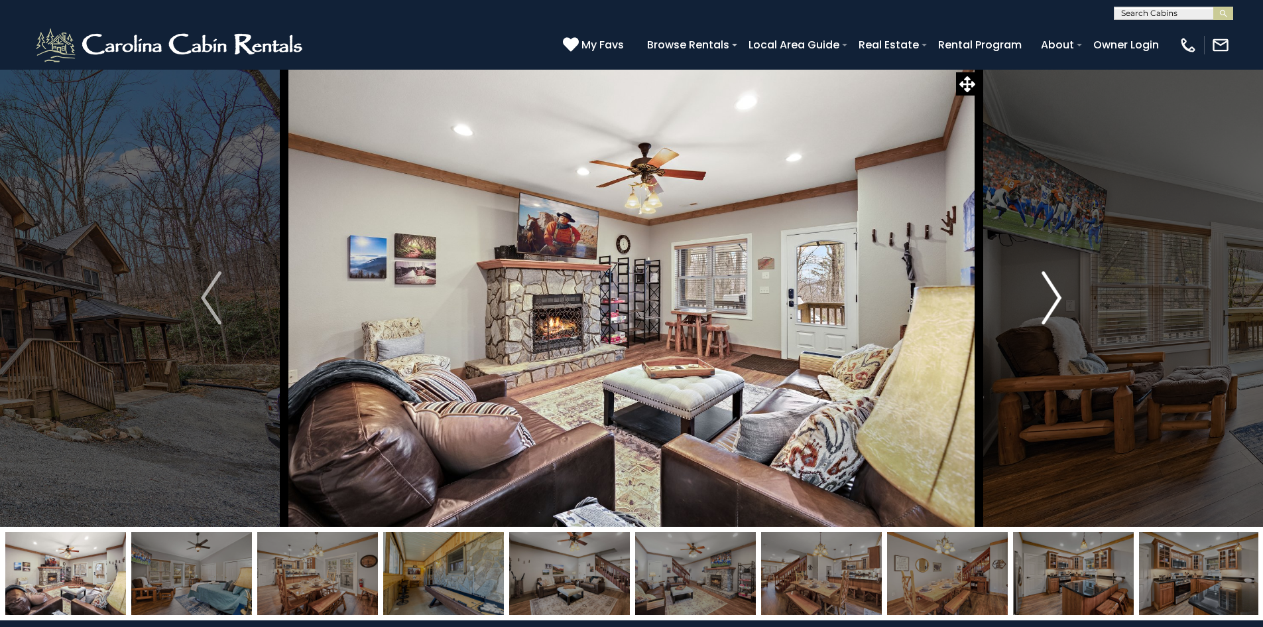
click at [1051, 289] on img "Next" at bounding box center [1052, 297] width 20 height 53
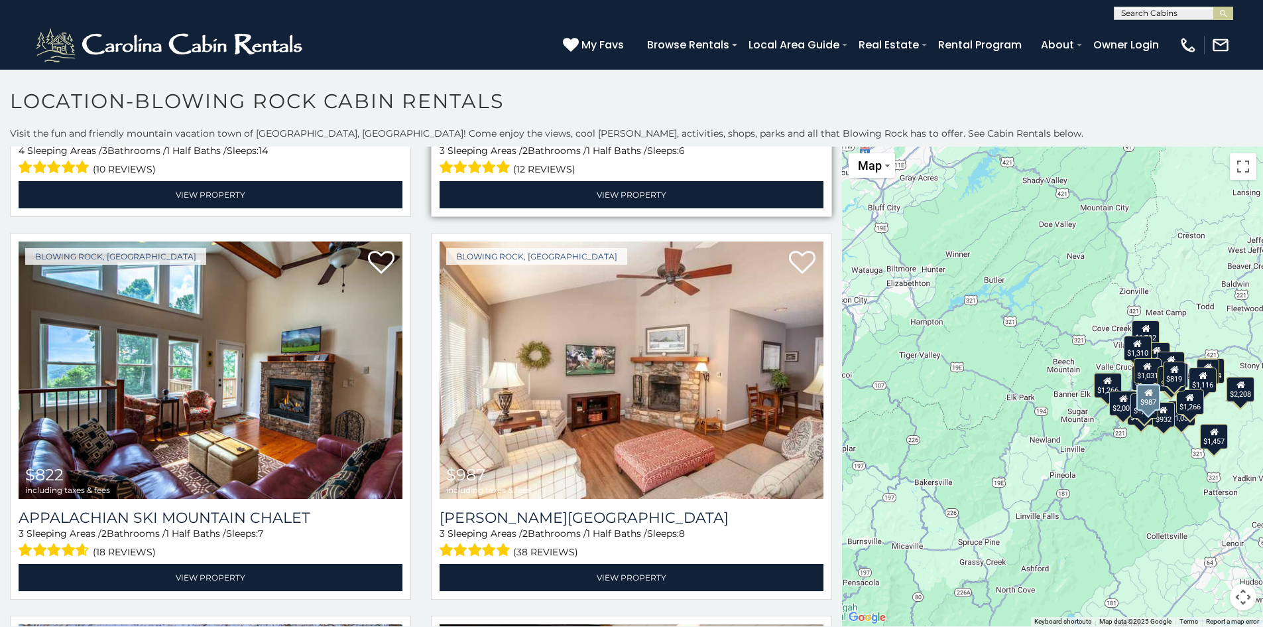
scroll to position [1658, 0]
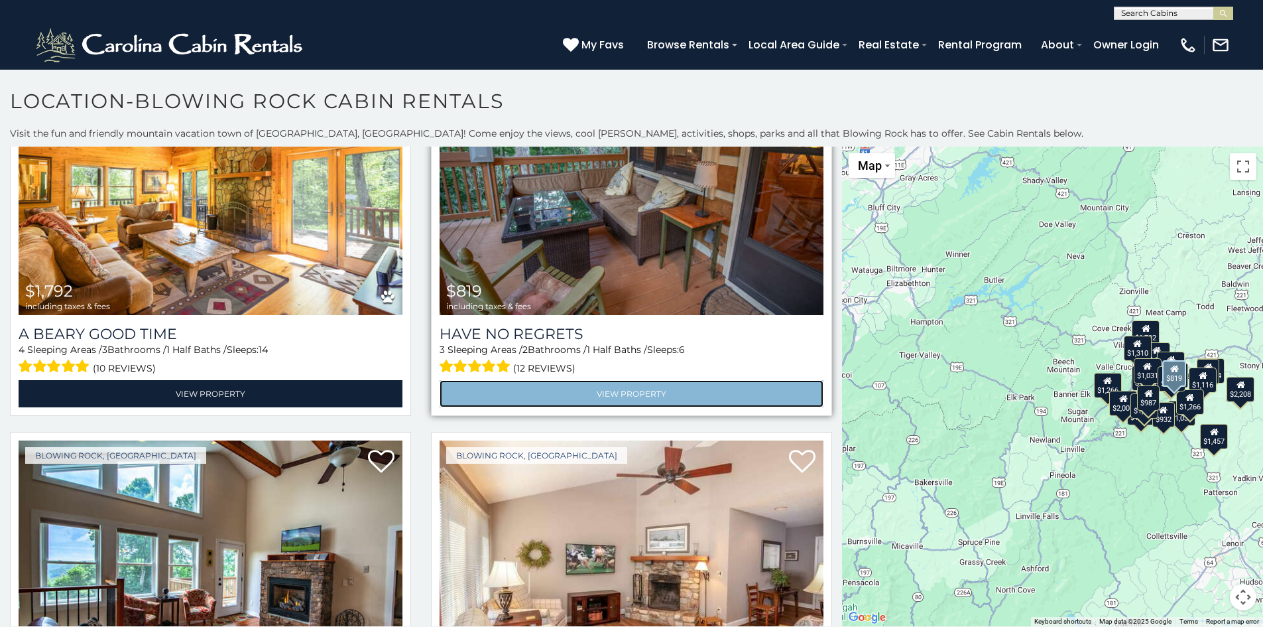
click at [596, 380] on link "View Property" at bounding box center [632, 393] width 384 height 27
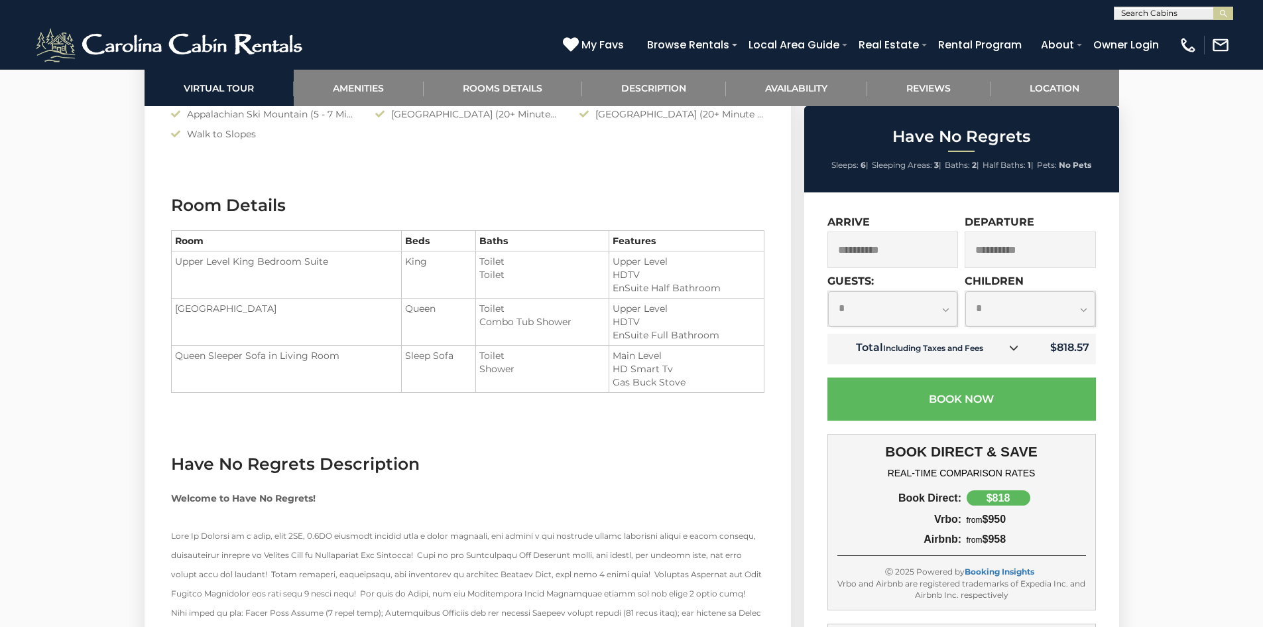
scroll to position [1393, 0]
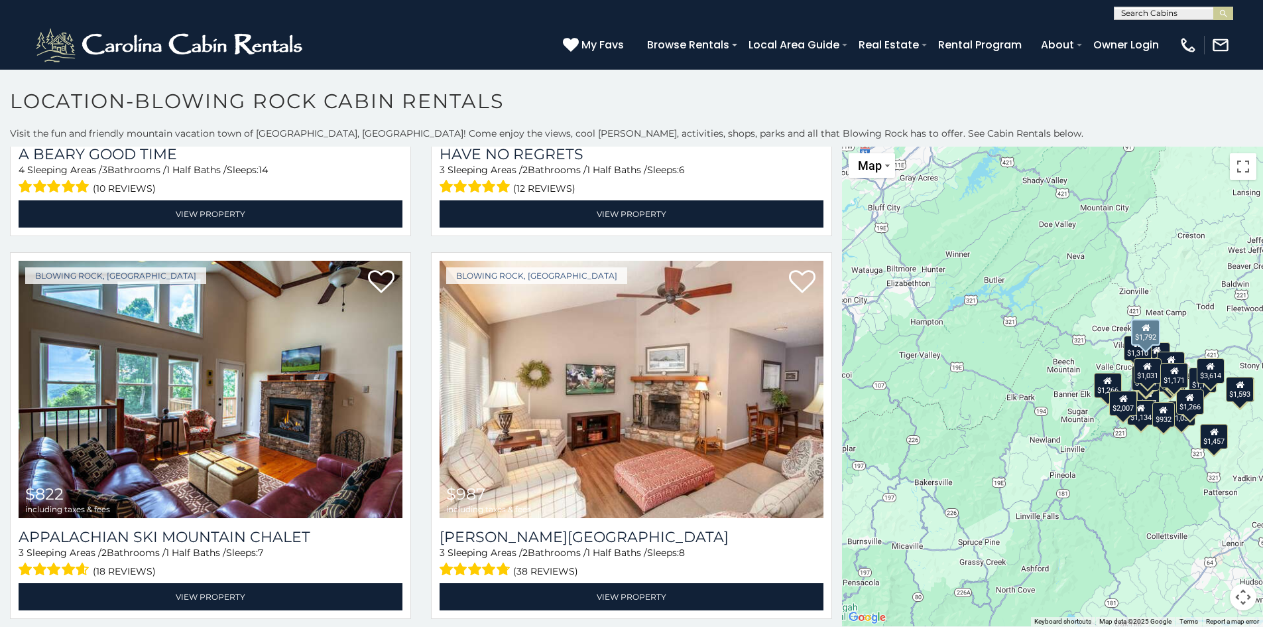
scroll to position [1857, 0]
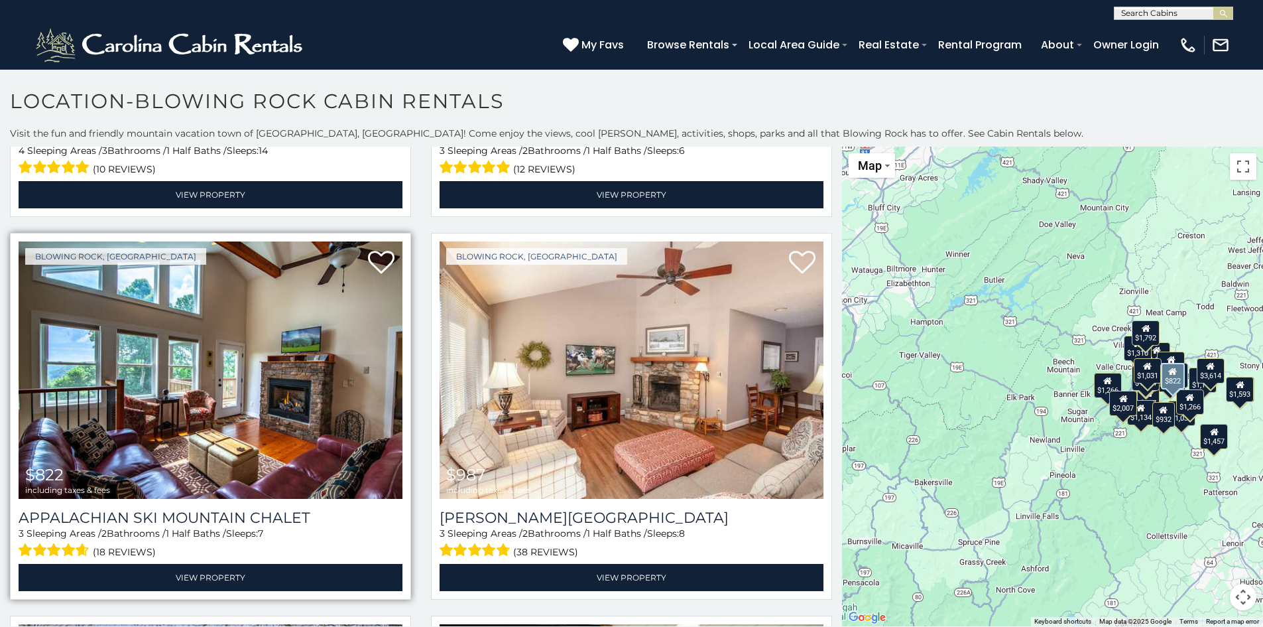
click at [236, 345] on img at bounding box center [211, 369] width 384 height 257
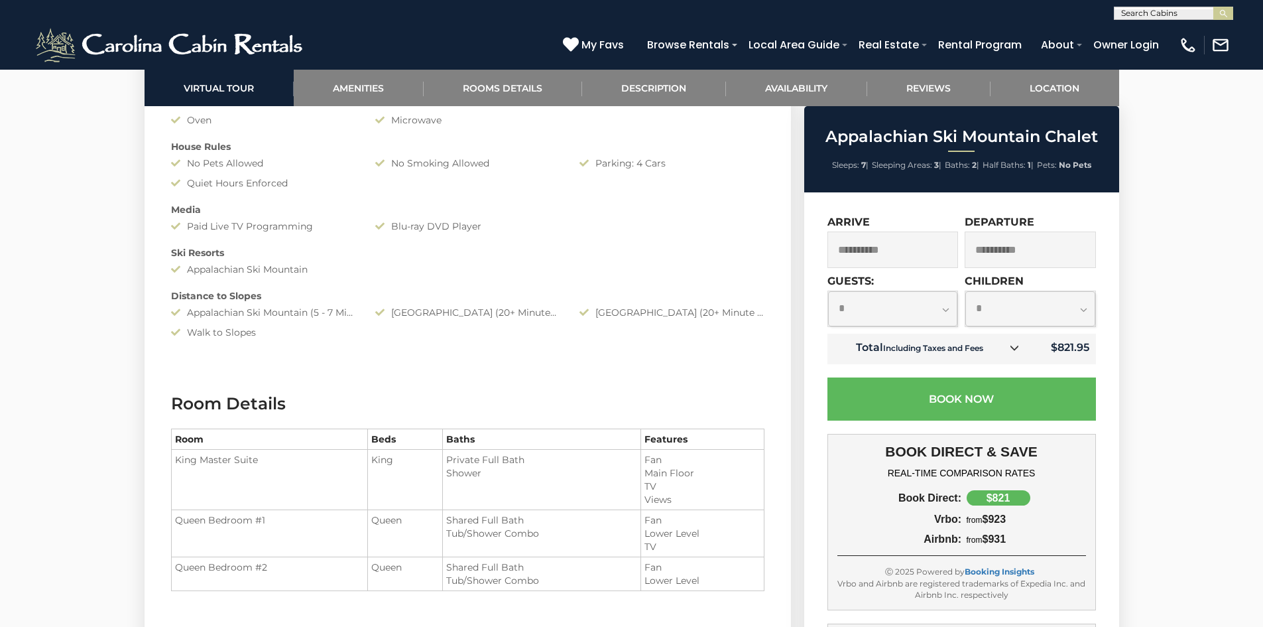
scroll to position [1393, 0]
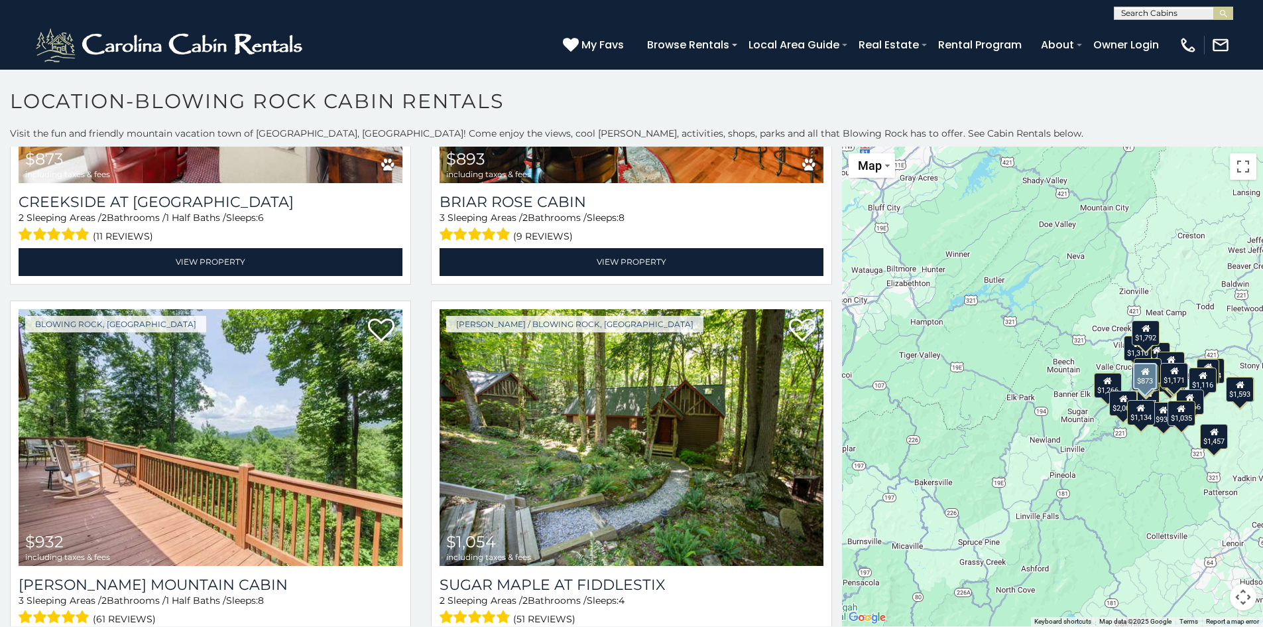
scroll to position [4111, 0]
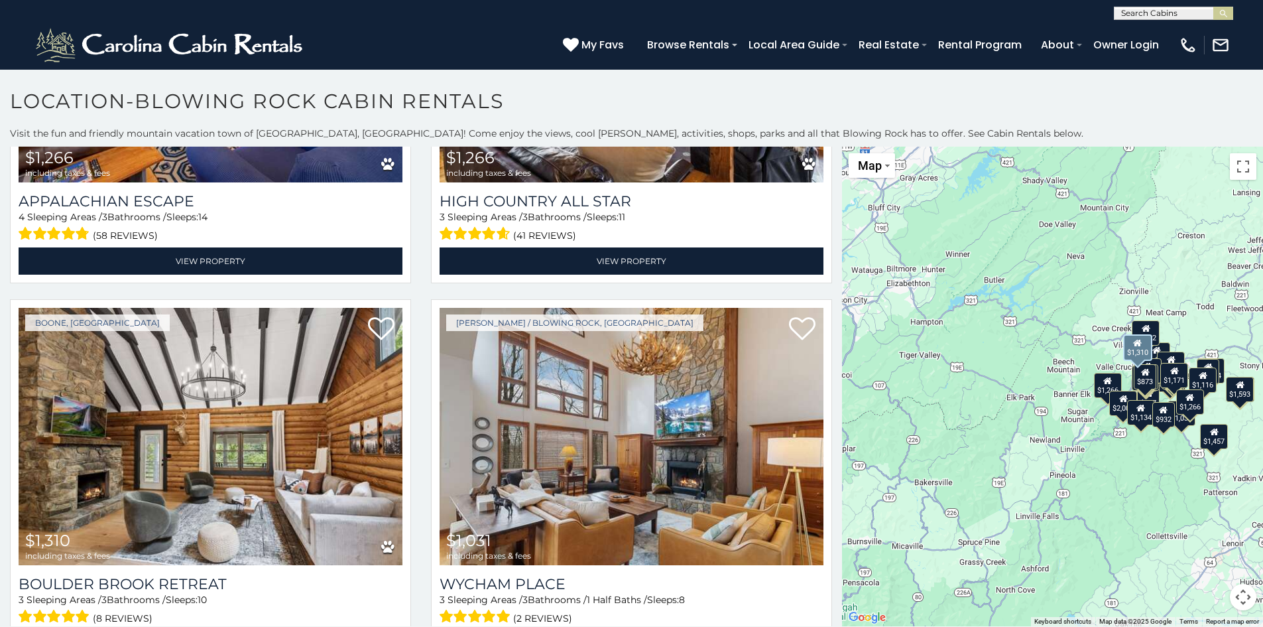
scroll to position [12, 0]
